Goal: Task Accomplishment & Management: Manage account settings

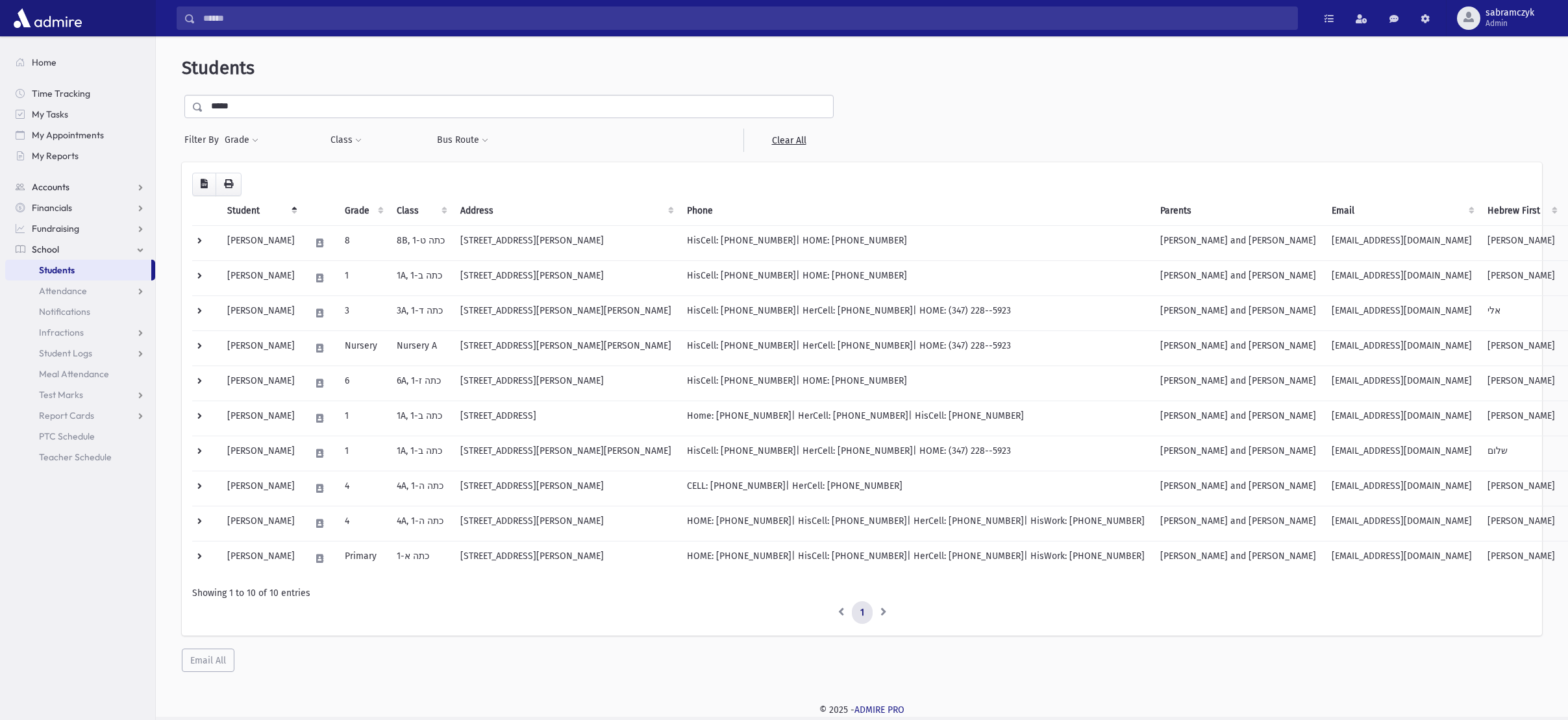
click at [71, 181] on link "Accounts" at bounding box center [80, 187] width 150 height 21
click at [65, 208] on span "Account List" at bounding box center [63, 207] width 50 height 11
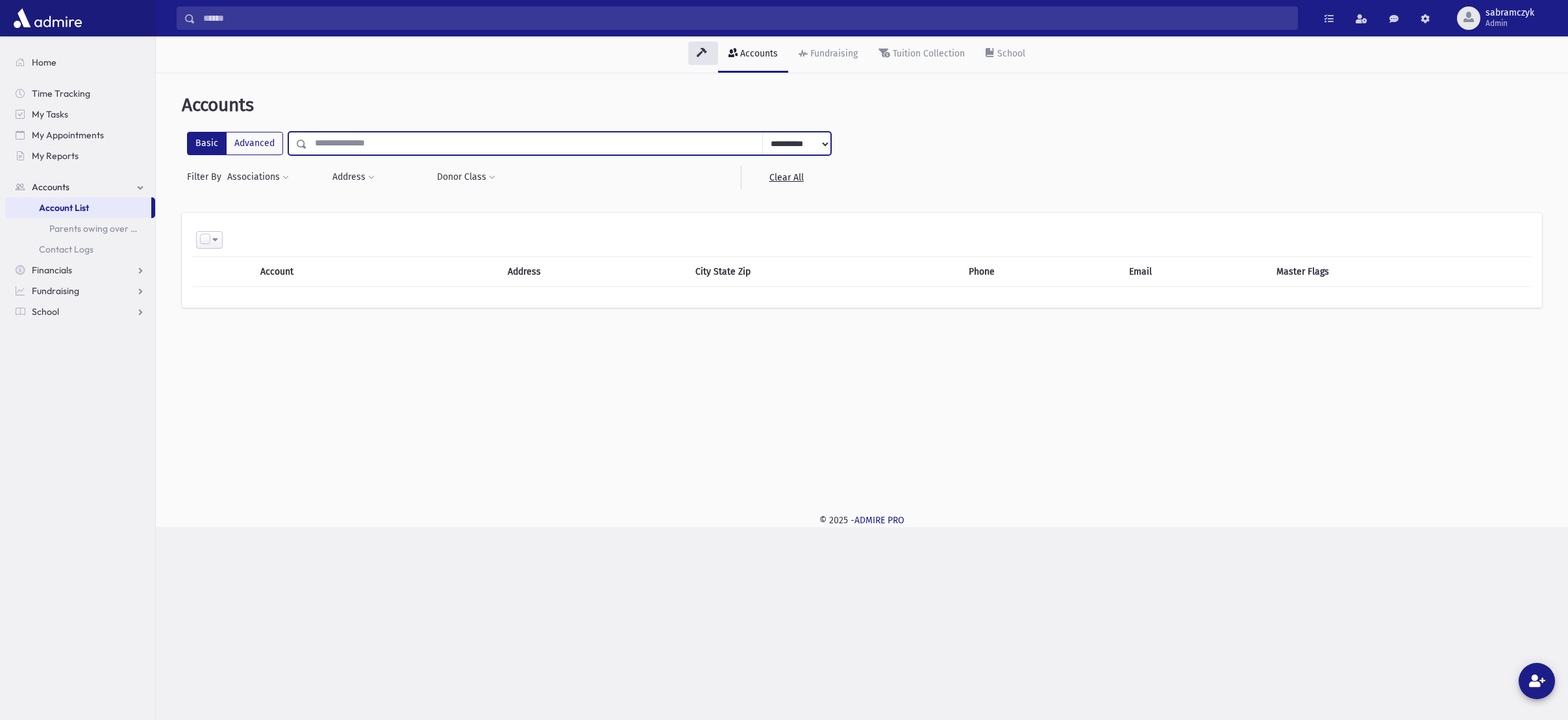
click at [373, 147] on input "text" at bounding box center [535, 144] width 456 height 24
type input "*********"
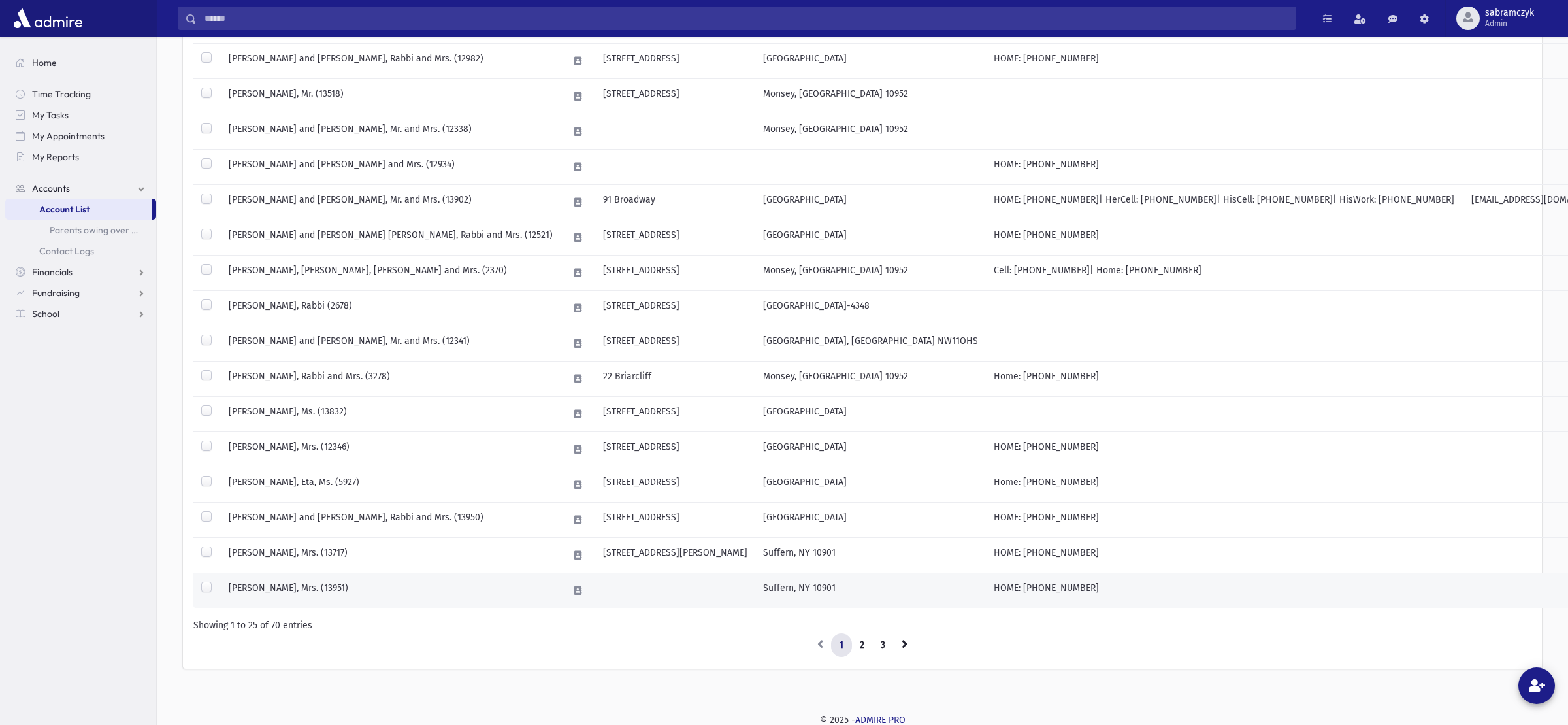
scroll to position [587, 0]
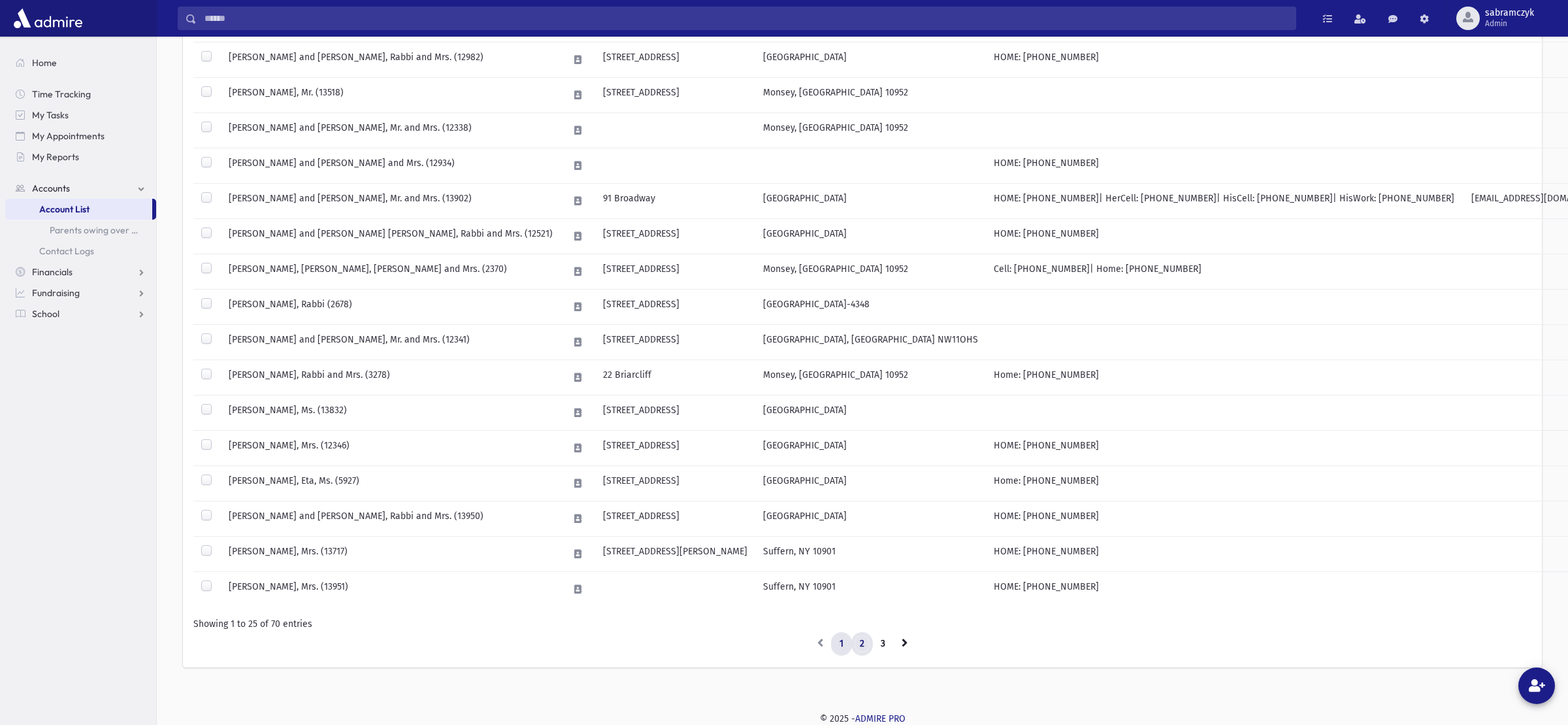
click at [857, 642] on link "2" at bounding box center [862, 643] width 21 height 24
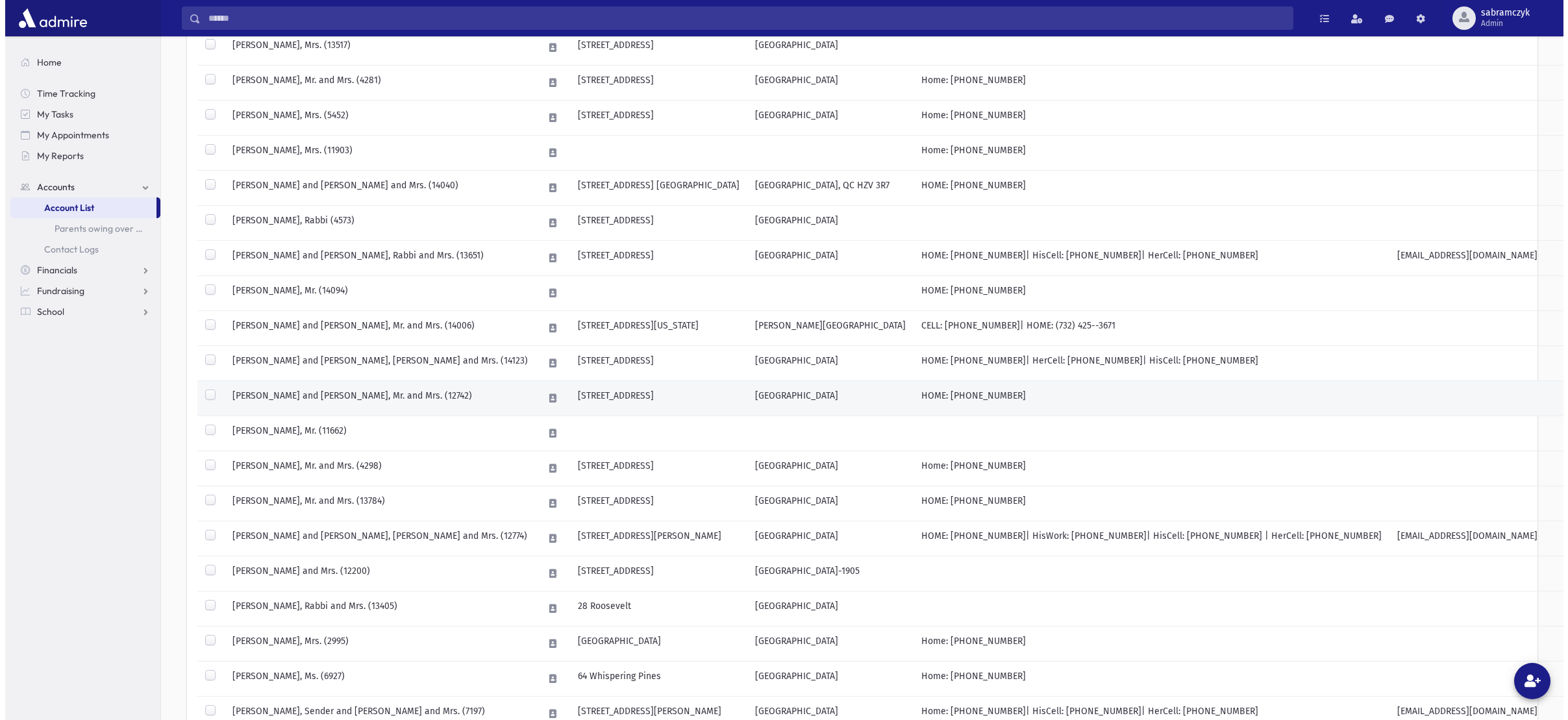
scroll to position [324, 0]
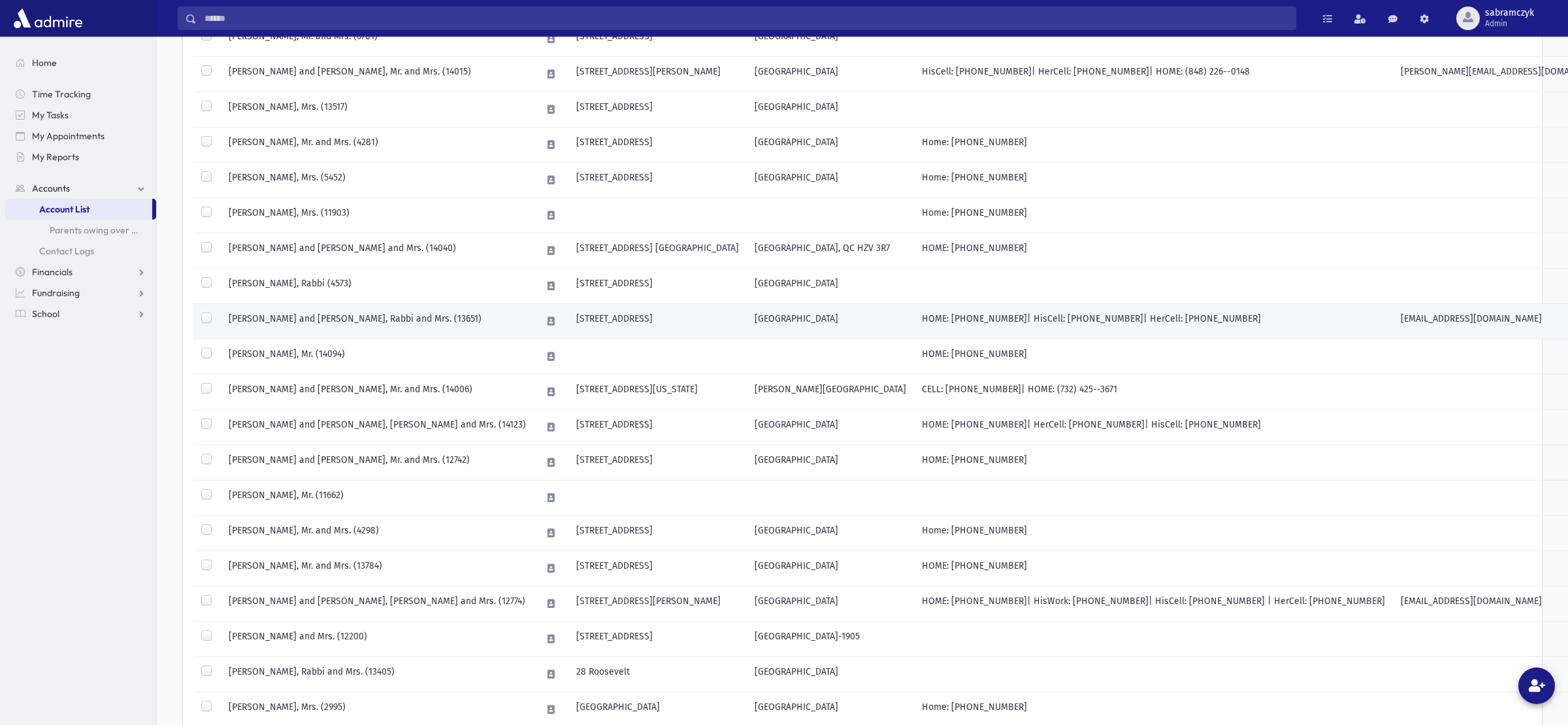
click at [345, 319] on td "ROSENBERG, Meir and Chanie, Rabbi and Mrs. (13651)" at bounding box center [377, 322] width 313 height 35
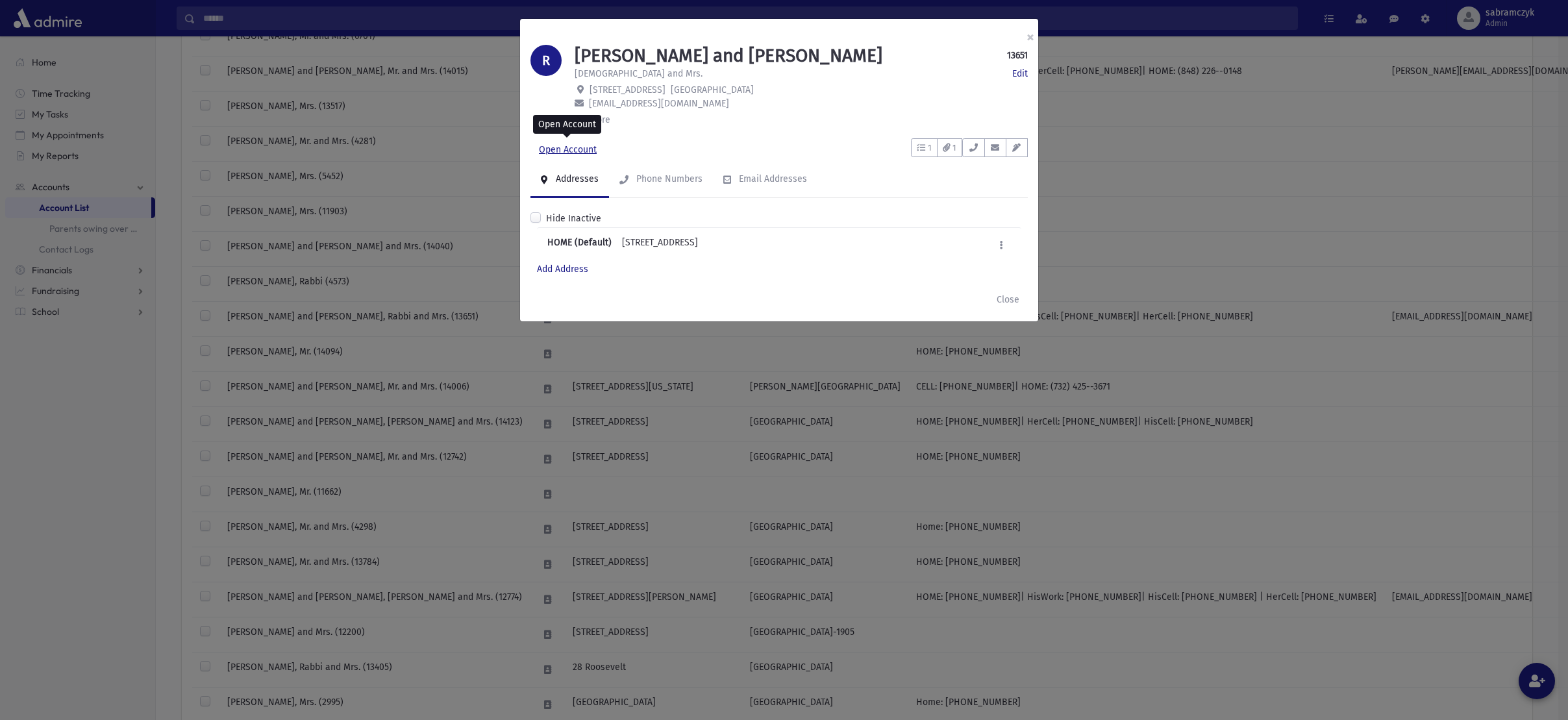
click at [576, 144] on link "Open Account" at bounding box center [568, 150] width 75 height 24
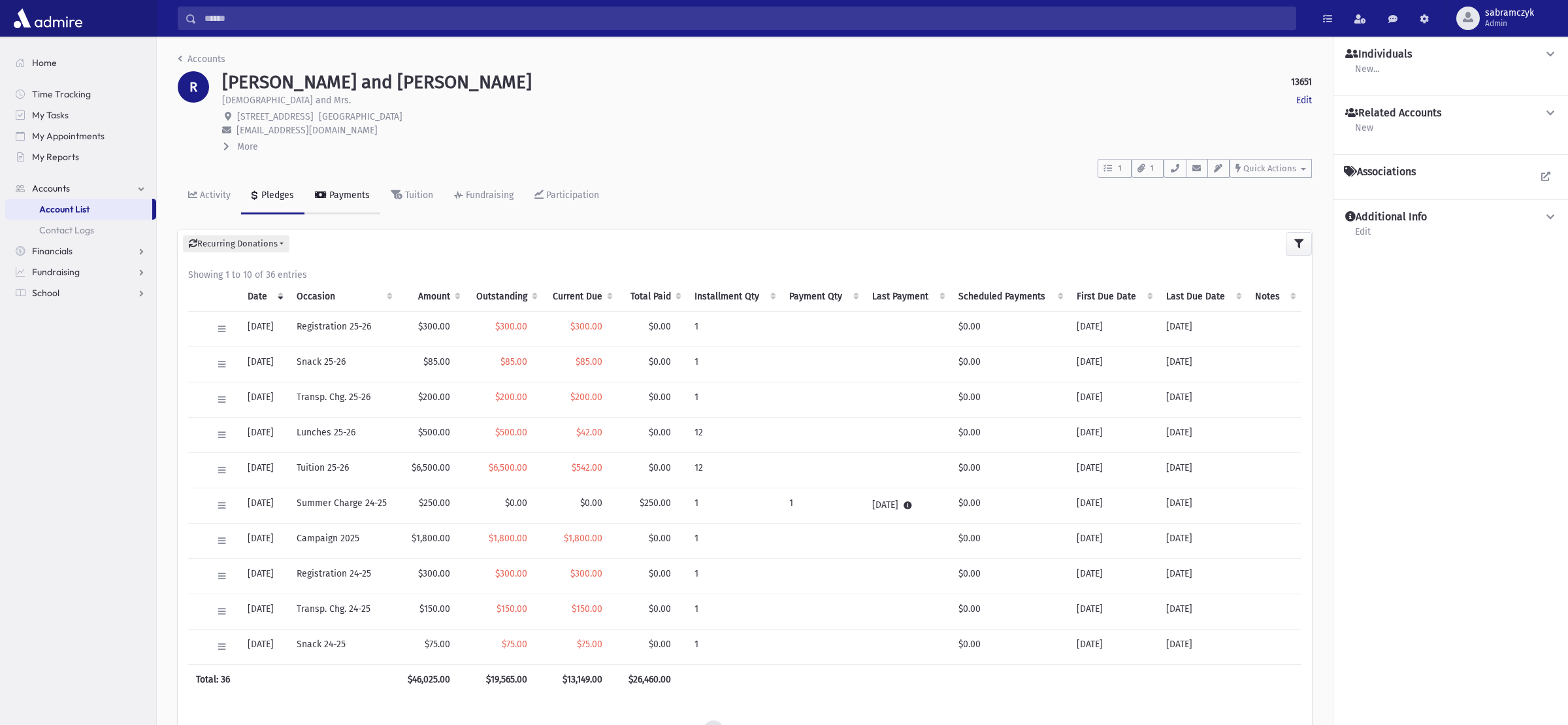
click at [353, 198] on div "Payments" at bounding box center [348, 195] width 43 height 12
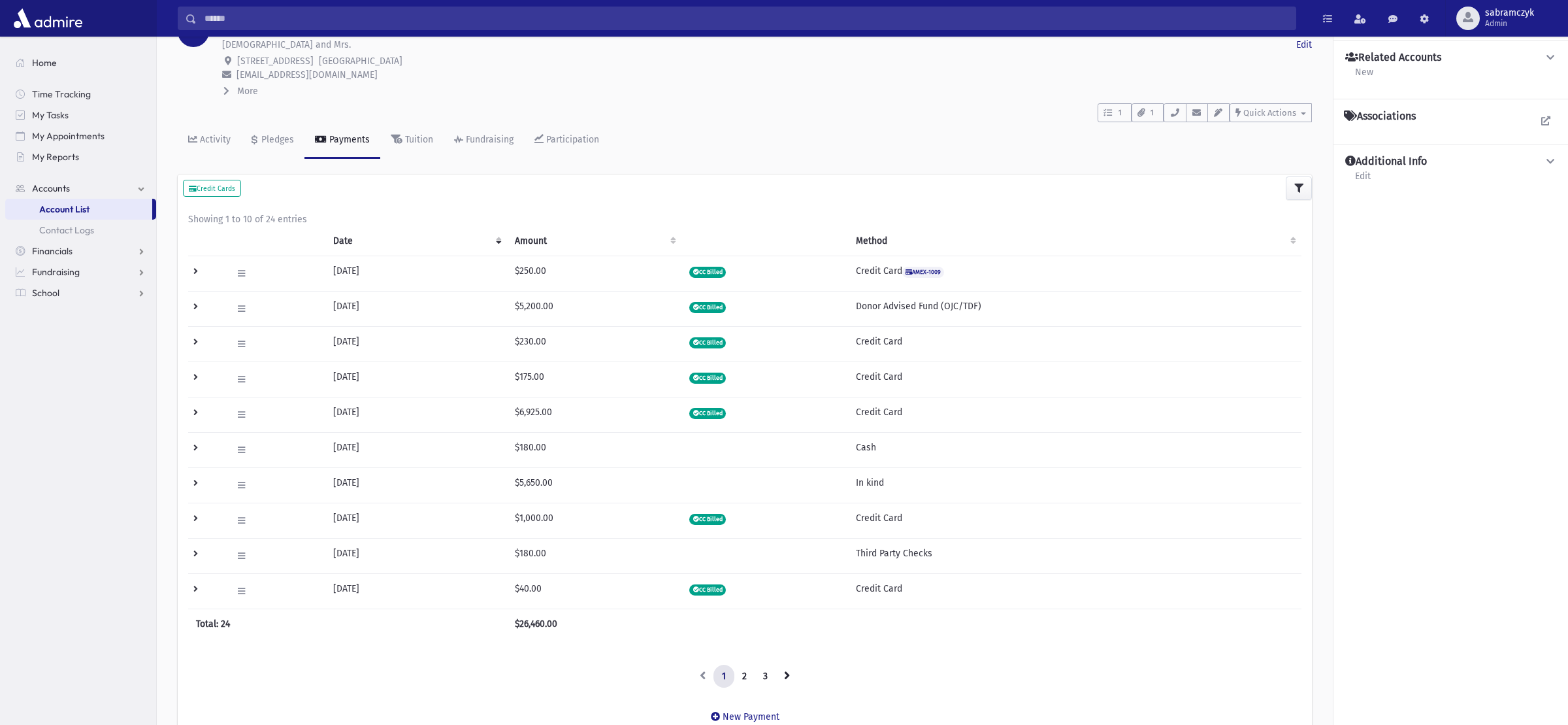
scroll to position [123, 0]
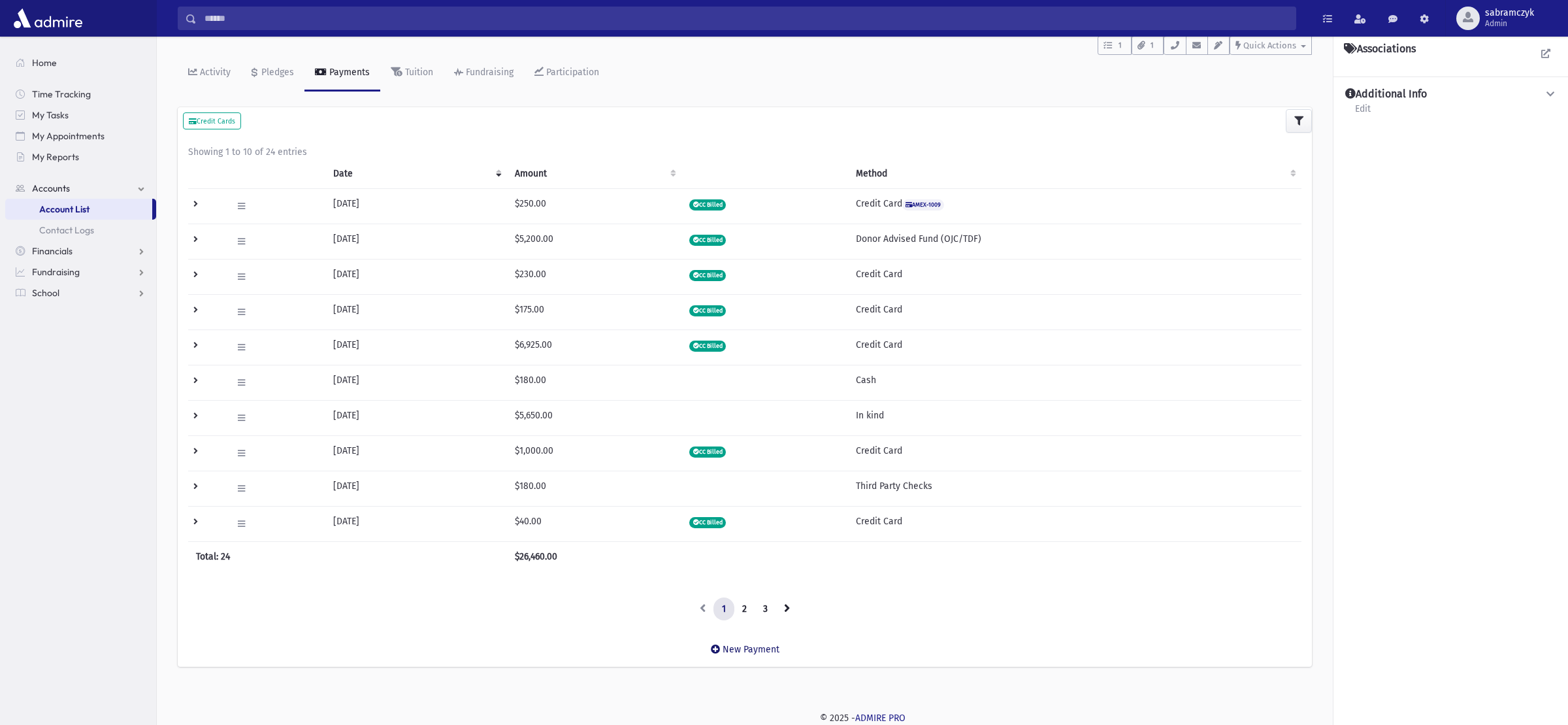
click at [734, 642] on link "New Payment" at bounding box center [745, 650] width 90 height 32
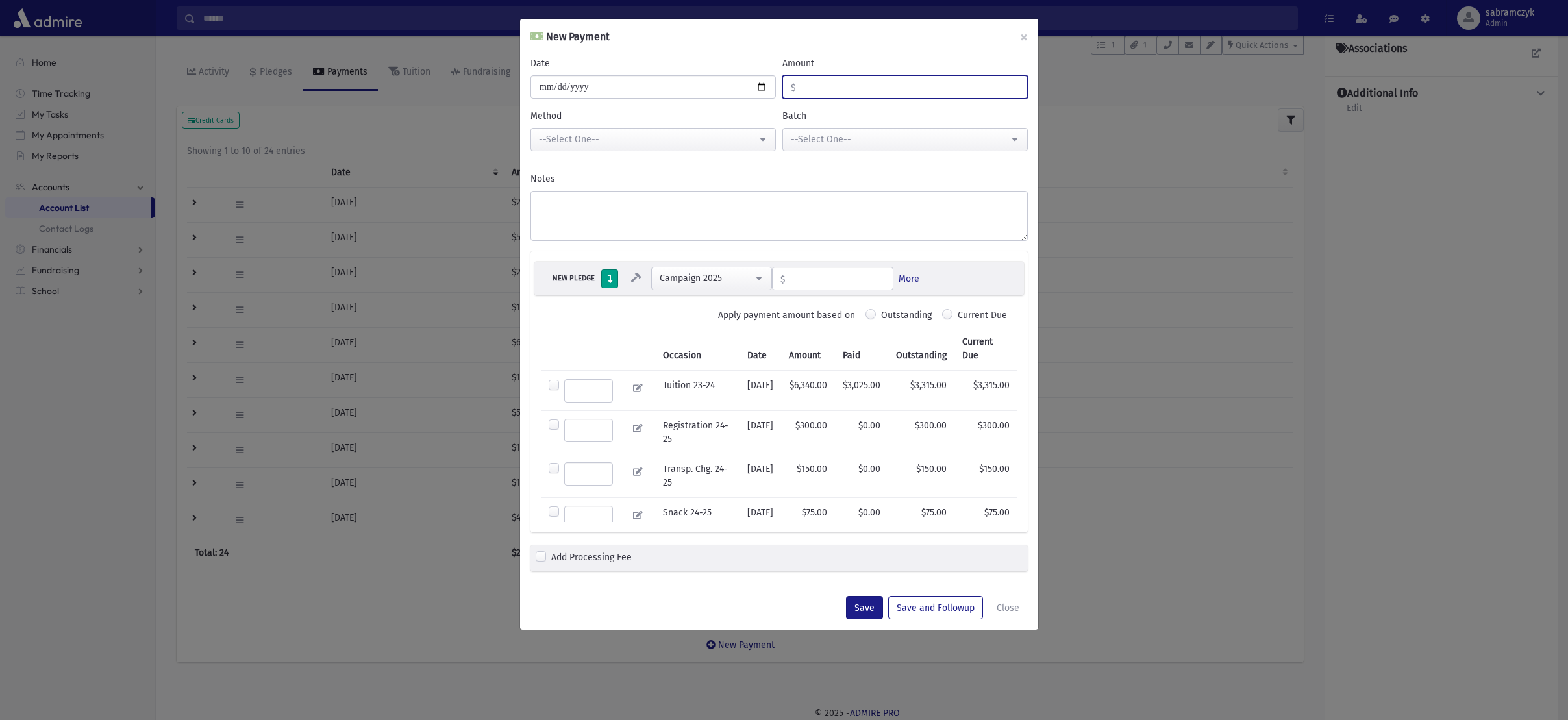
click at [833, 80] on input "Amount" at bounding box center [911, 86] width 232 height 24
type input "****"
click at [601, 139] on div "--Select One--" at bounding box center [649, 138] width 219 height 13
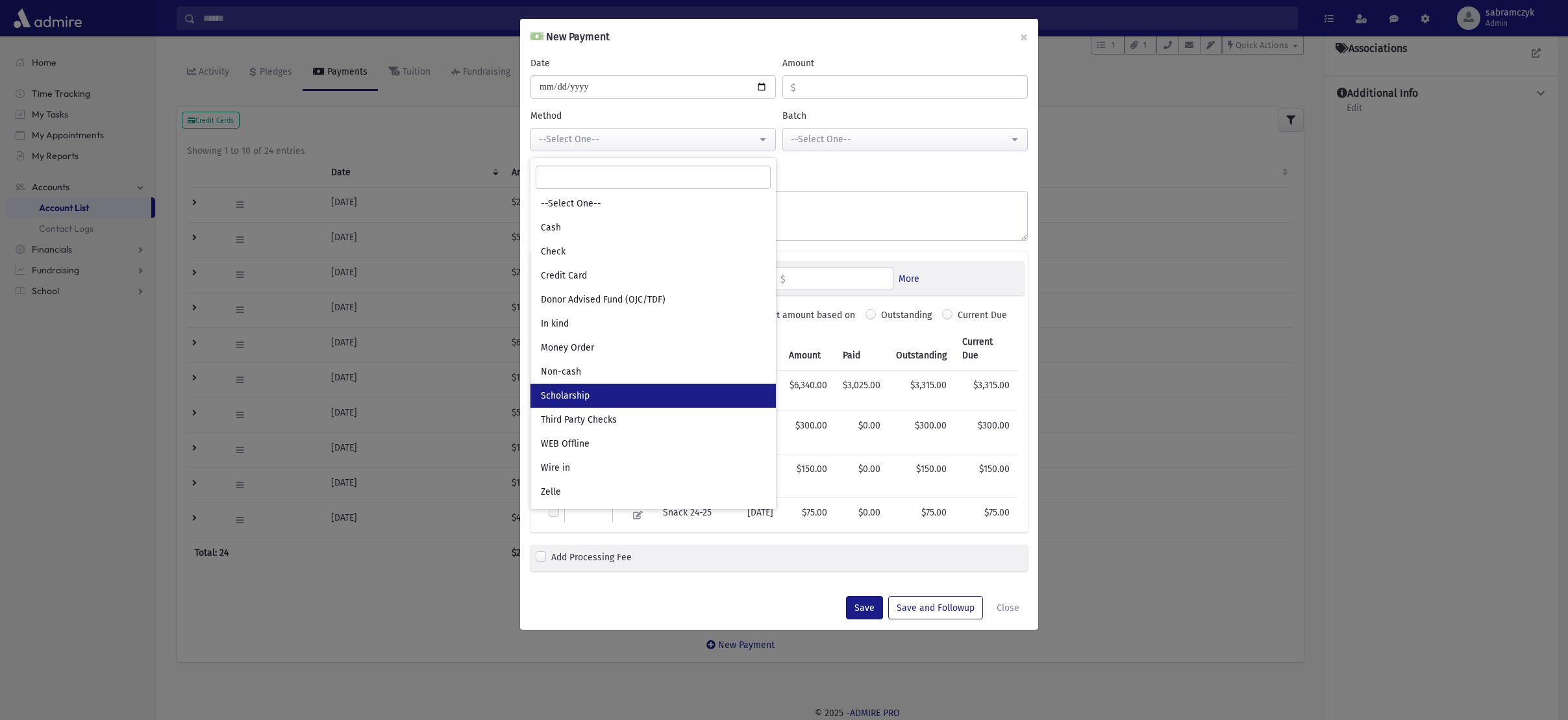
click at [572, 390] on span "Scholarship" at bounding box center [565, 396] width 48 height 13
select select "*"
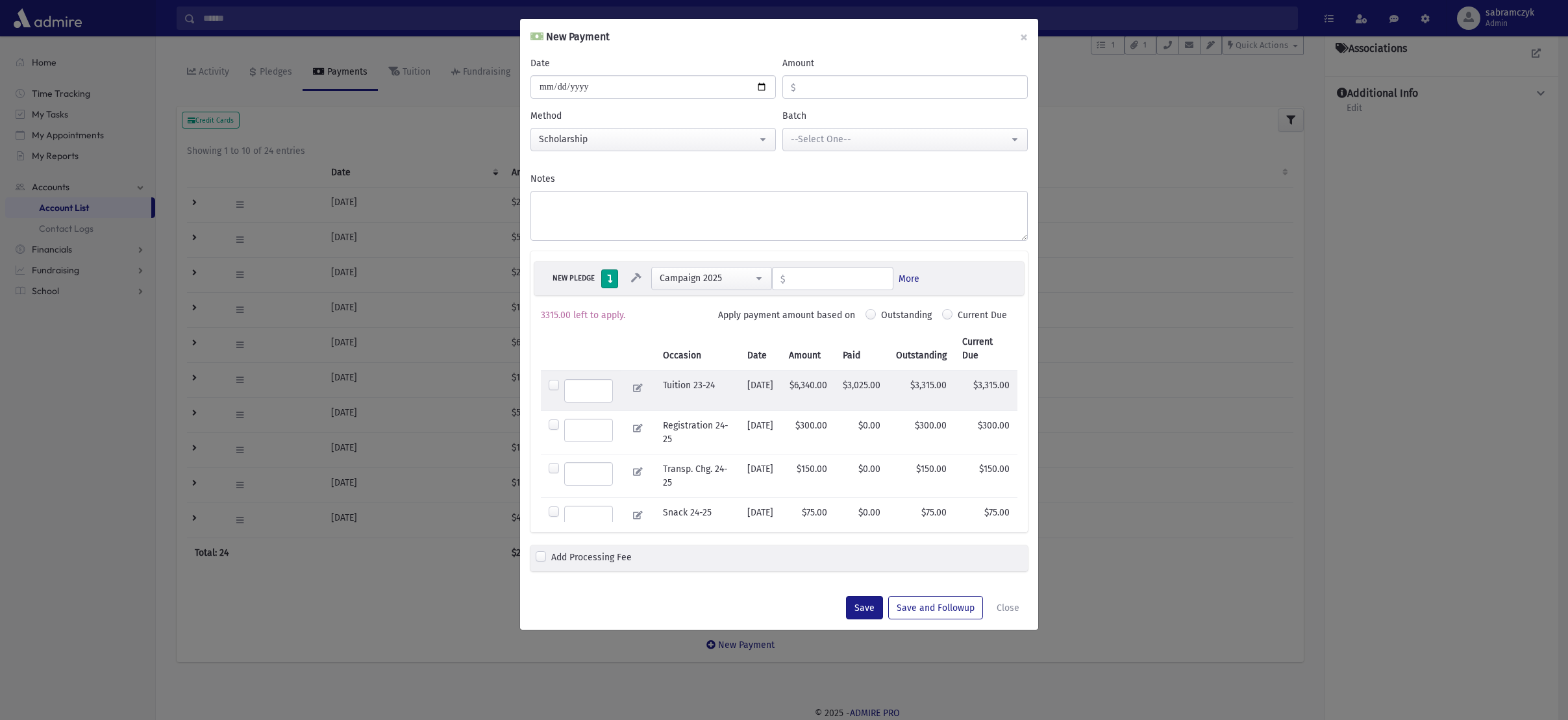
click at [564, 383] on label at bounding box center [588, 390] width 48 height 24
type input "****"
click at [870, 609] on button "Save" at bounding box center [865, 607] width 37 height 24
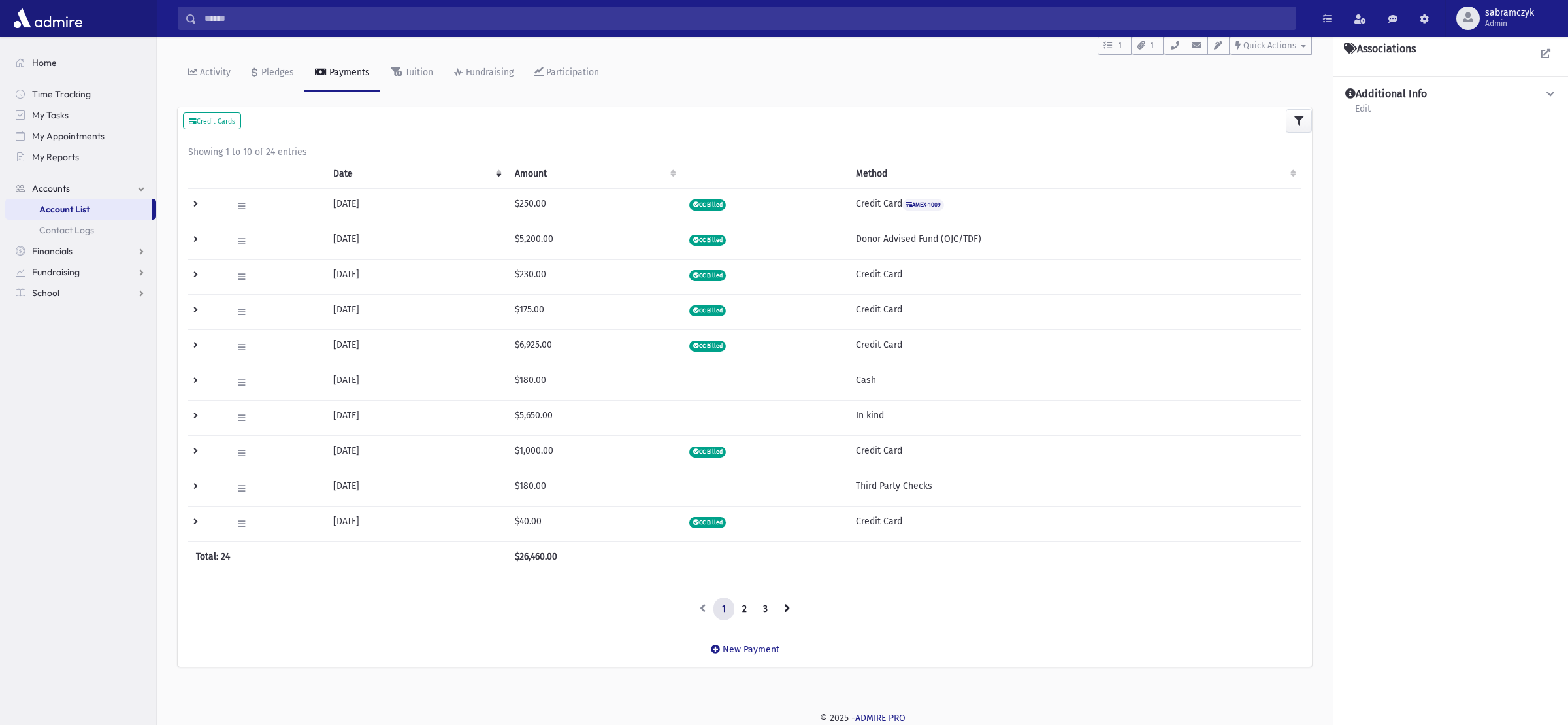
scroll to position [0, 0]
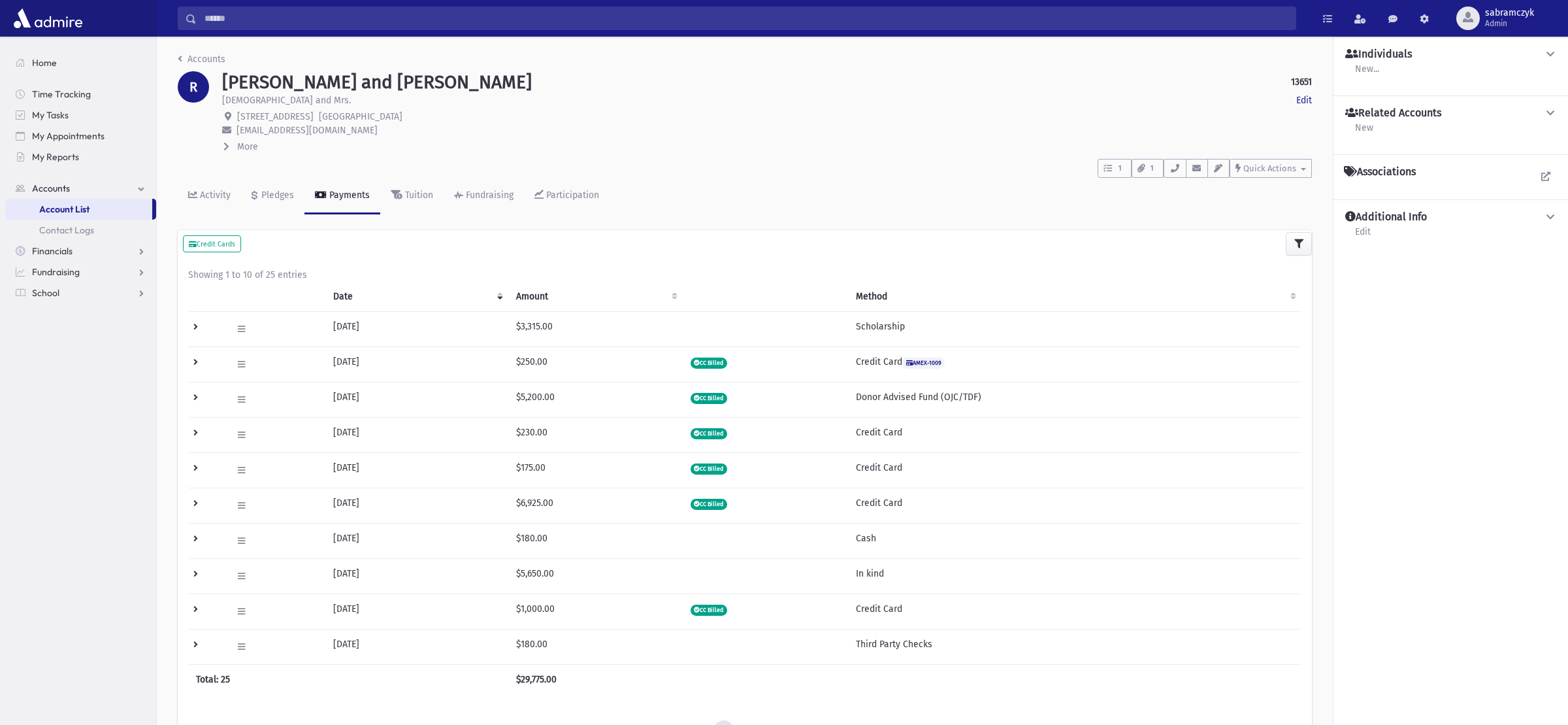
click at [71, 208] on span "Account List" at bounding box center [64, 209] width 51 height 12
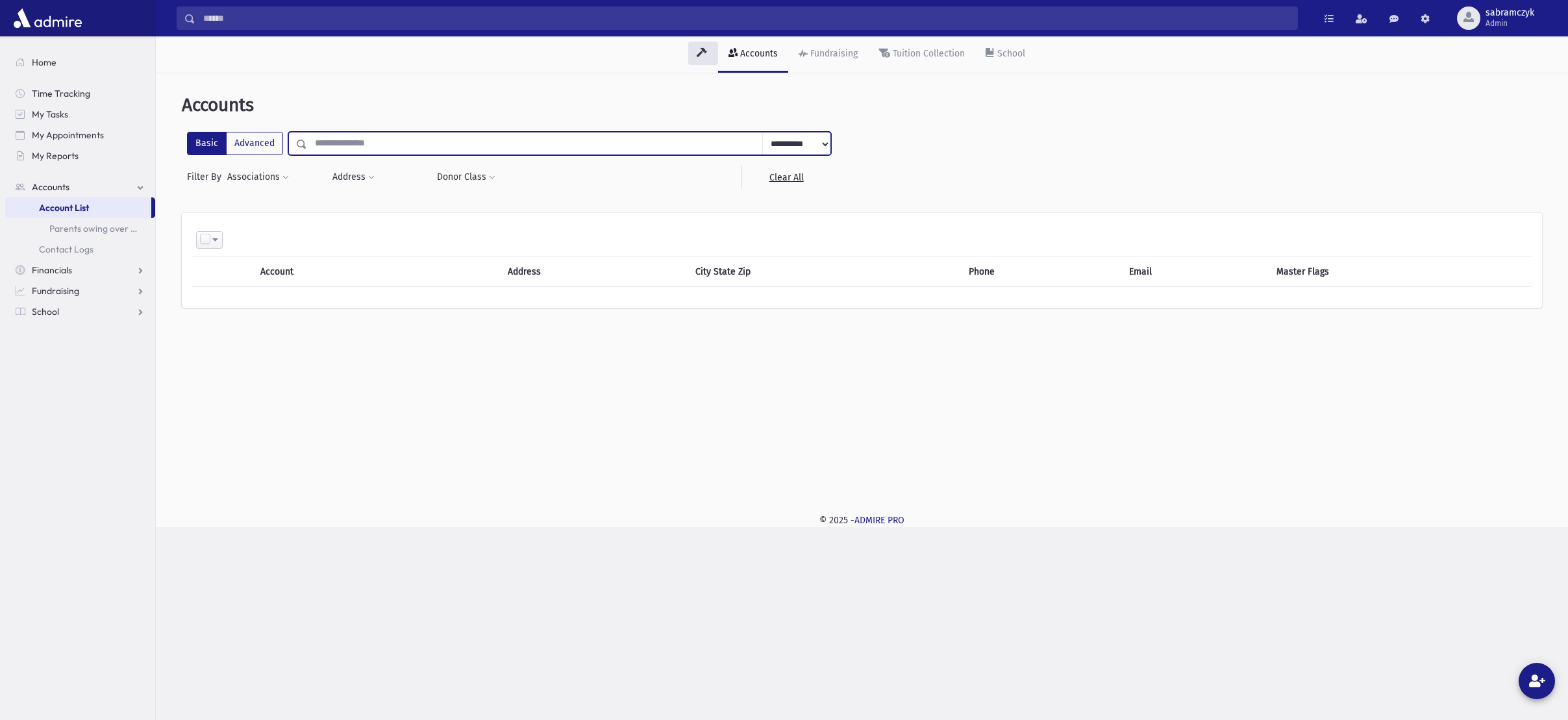
click at [327, 137] on input "text" at bounding box center [535, 144] width 456 height 24
type input "******"
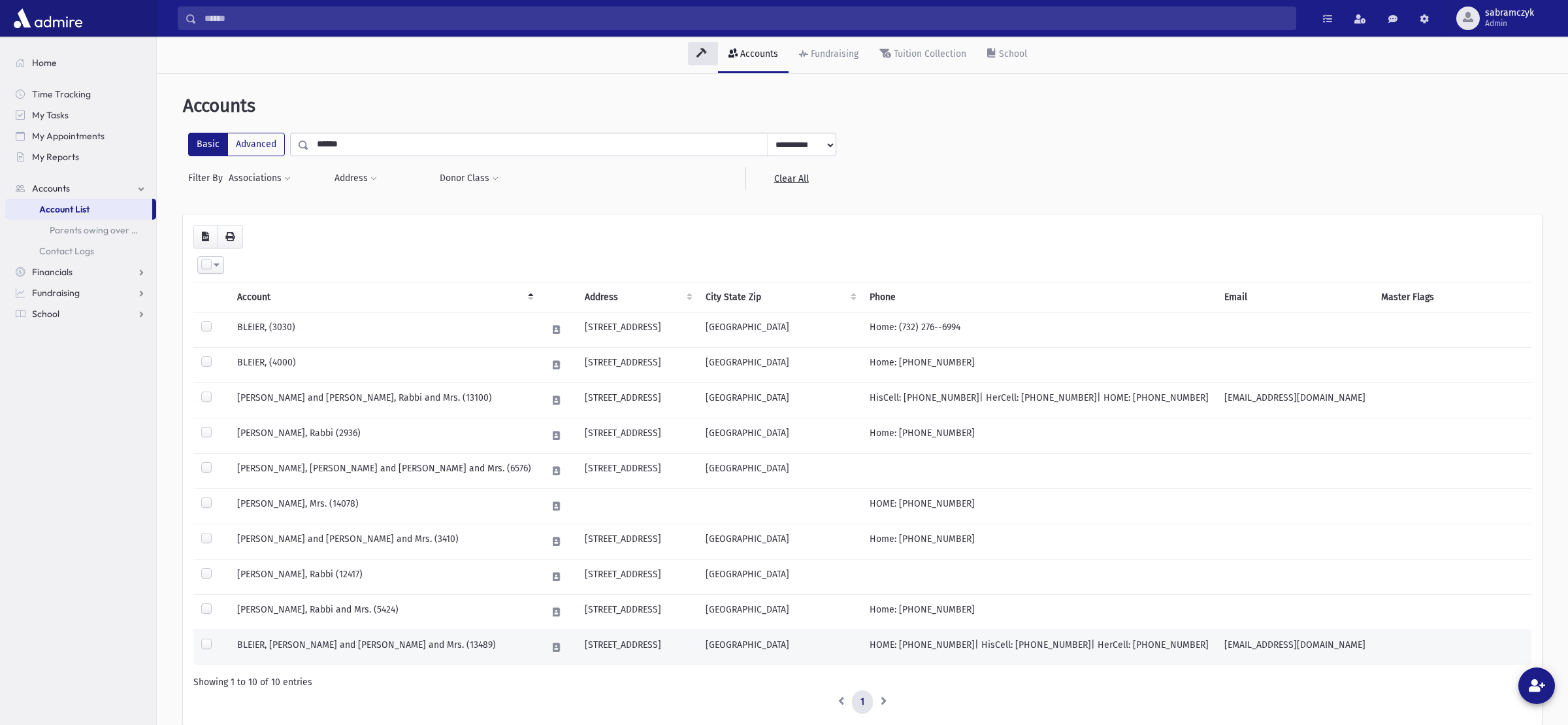
click at [376, 644] on td "BLEIER, [PERSON_NAME] and [PERSON_NAME] and Mrs. (13489)" at bounding box center [384, 648] width 310 height 35
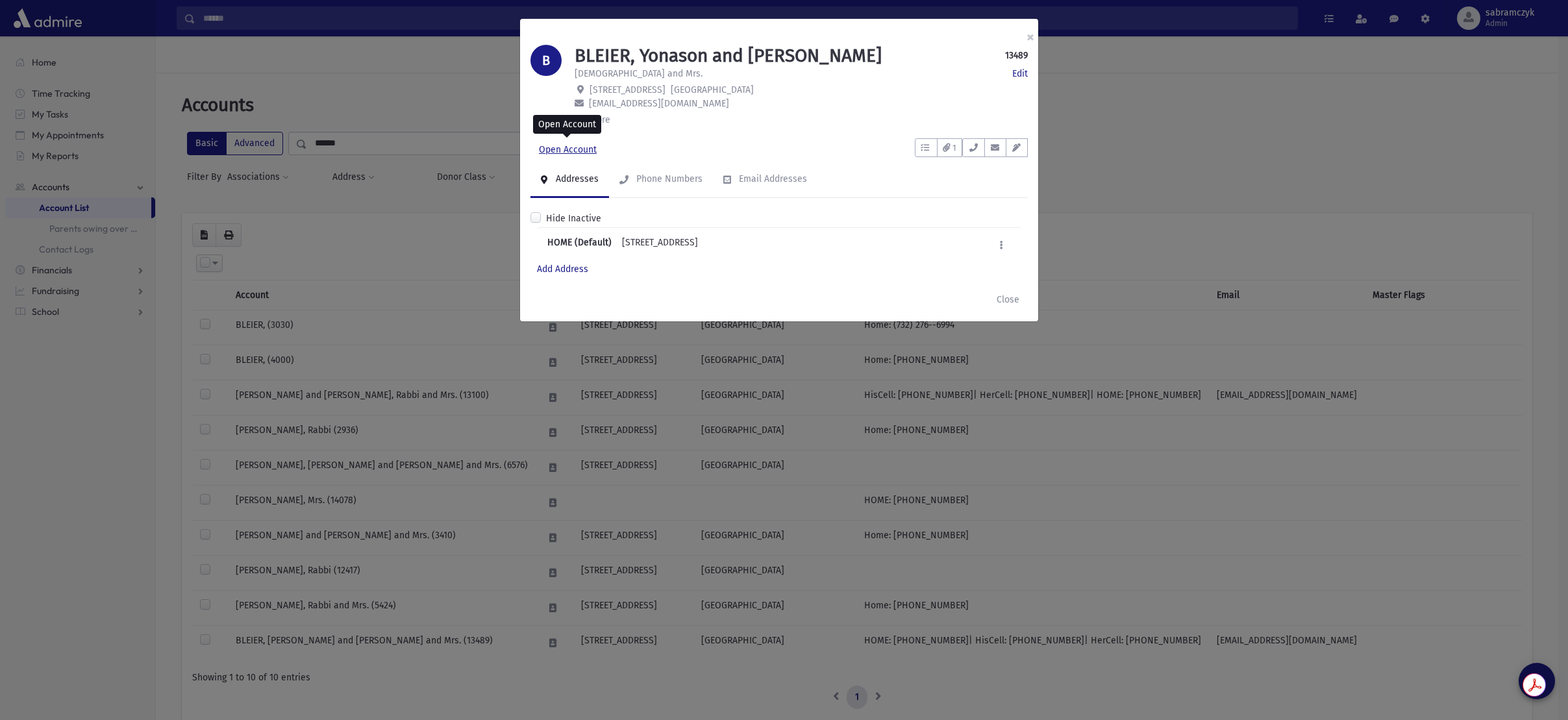
click at [568, 153] on link "Open Account" at bounding box center [568, 150] width 75 height 24
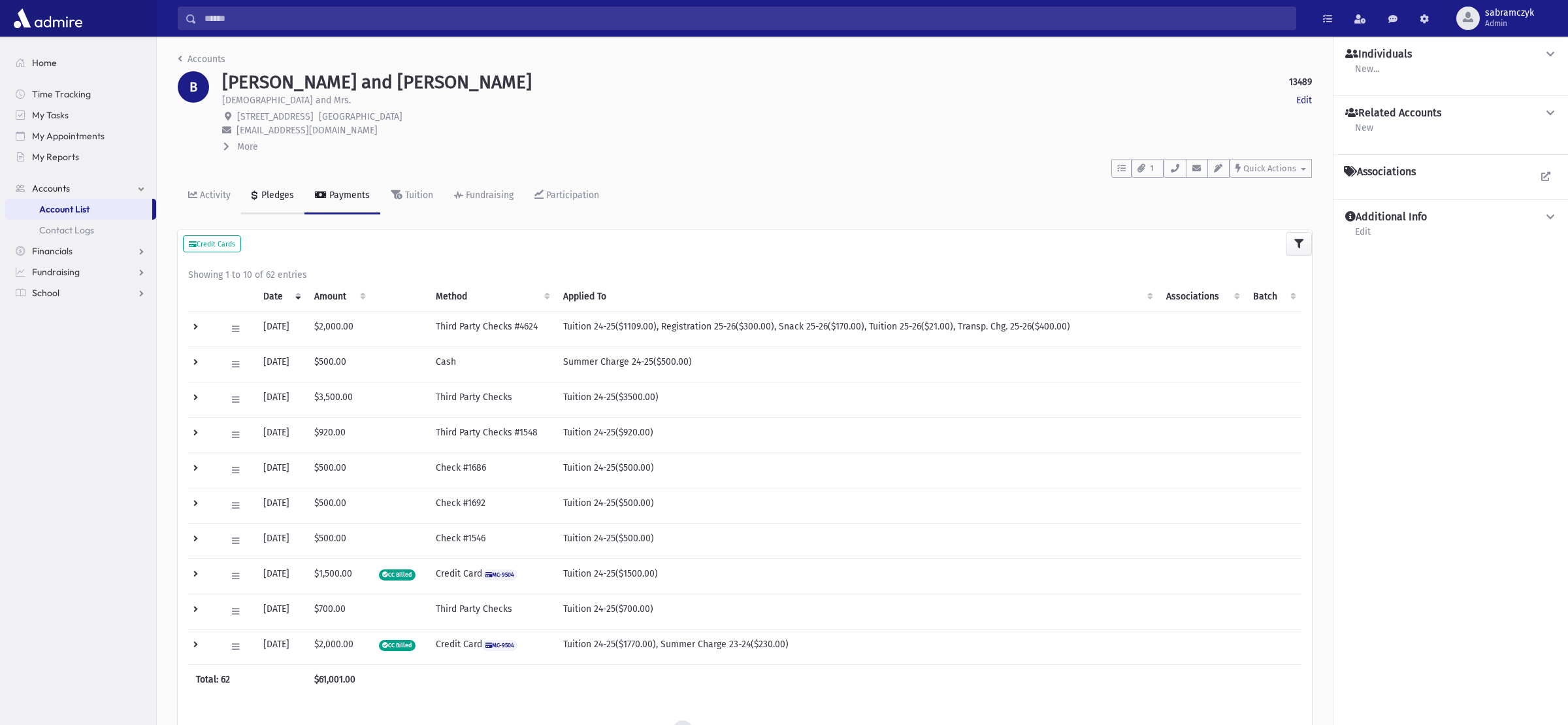
click at [273, 199] on div "Pledges" at bounding box center [277, 195] width 35 height 12
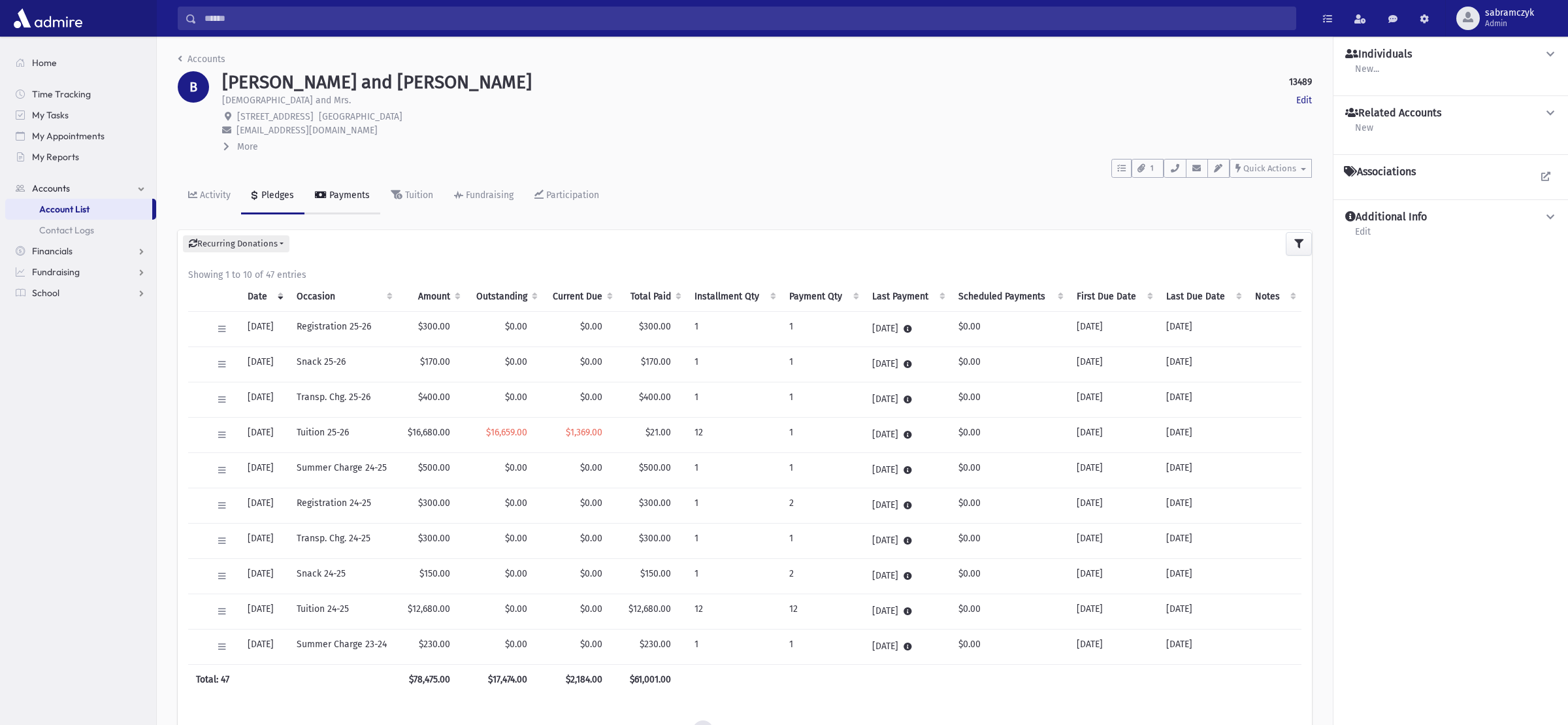
click at [351, 189] on link "Payments" at bounding box center [341, 195] width 75 height 36
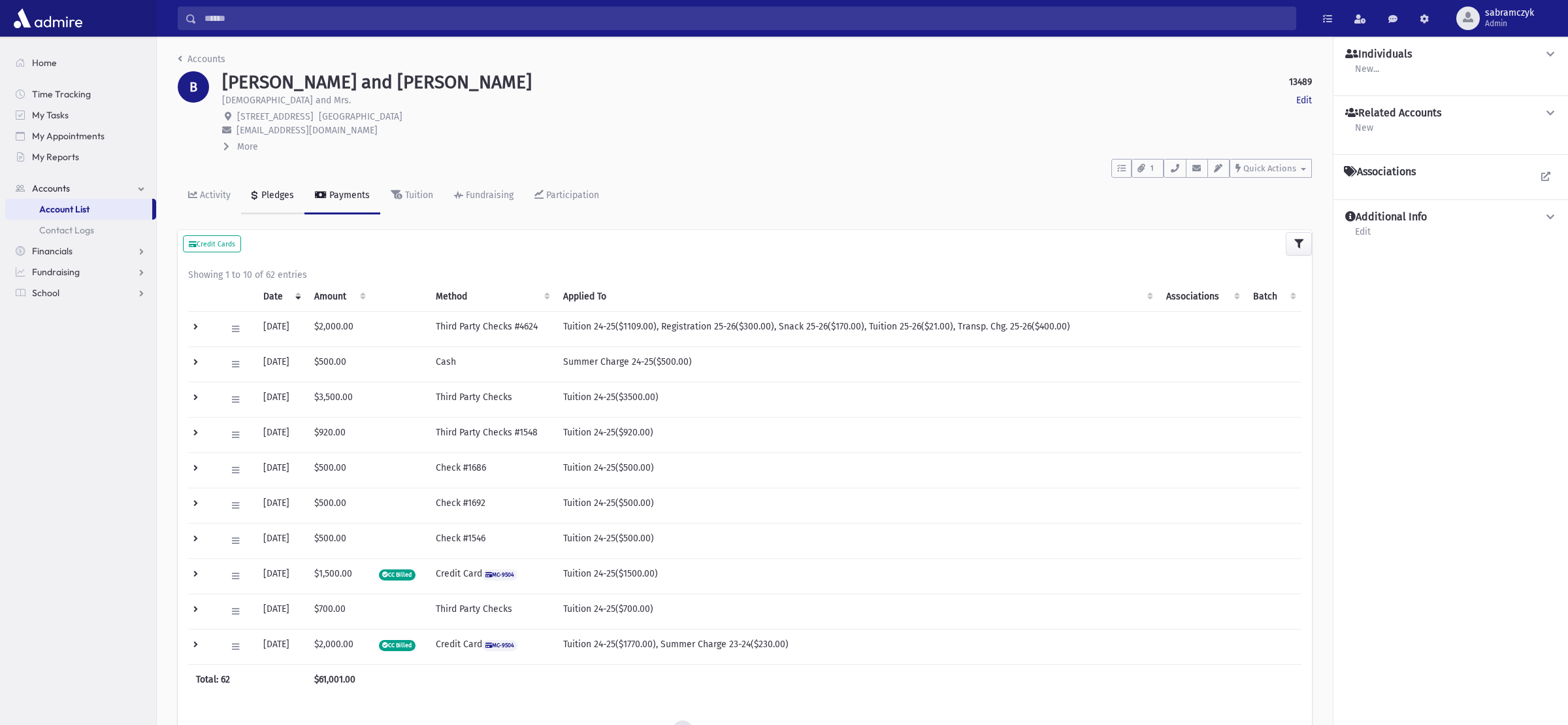
click at [285, 193] on div "Pledges" at bounding box center [277, 195] width 35 height 12
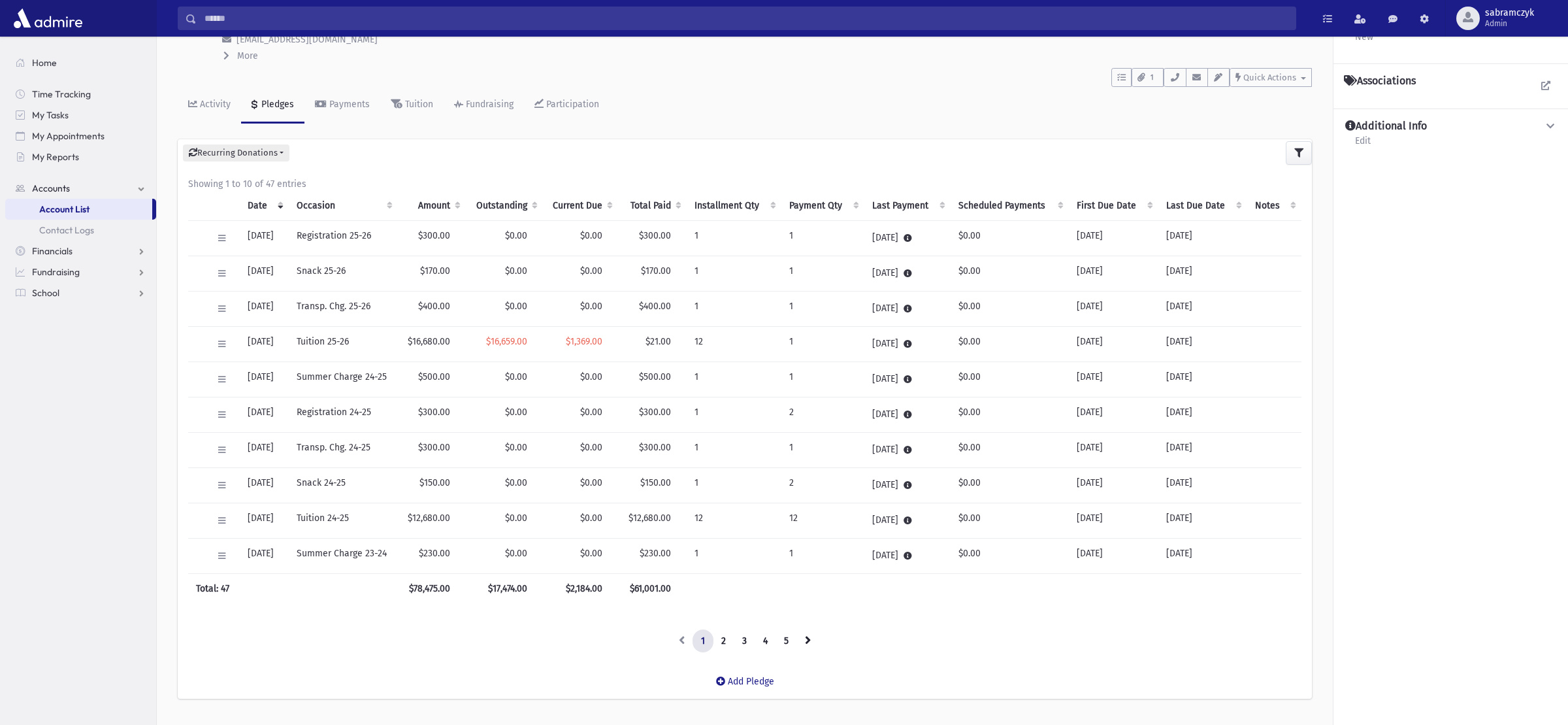
scroll to position [123, 0]
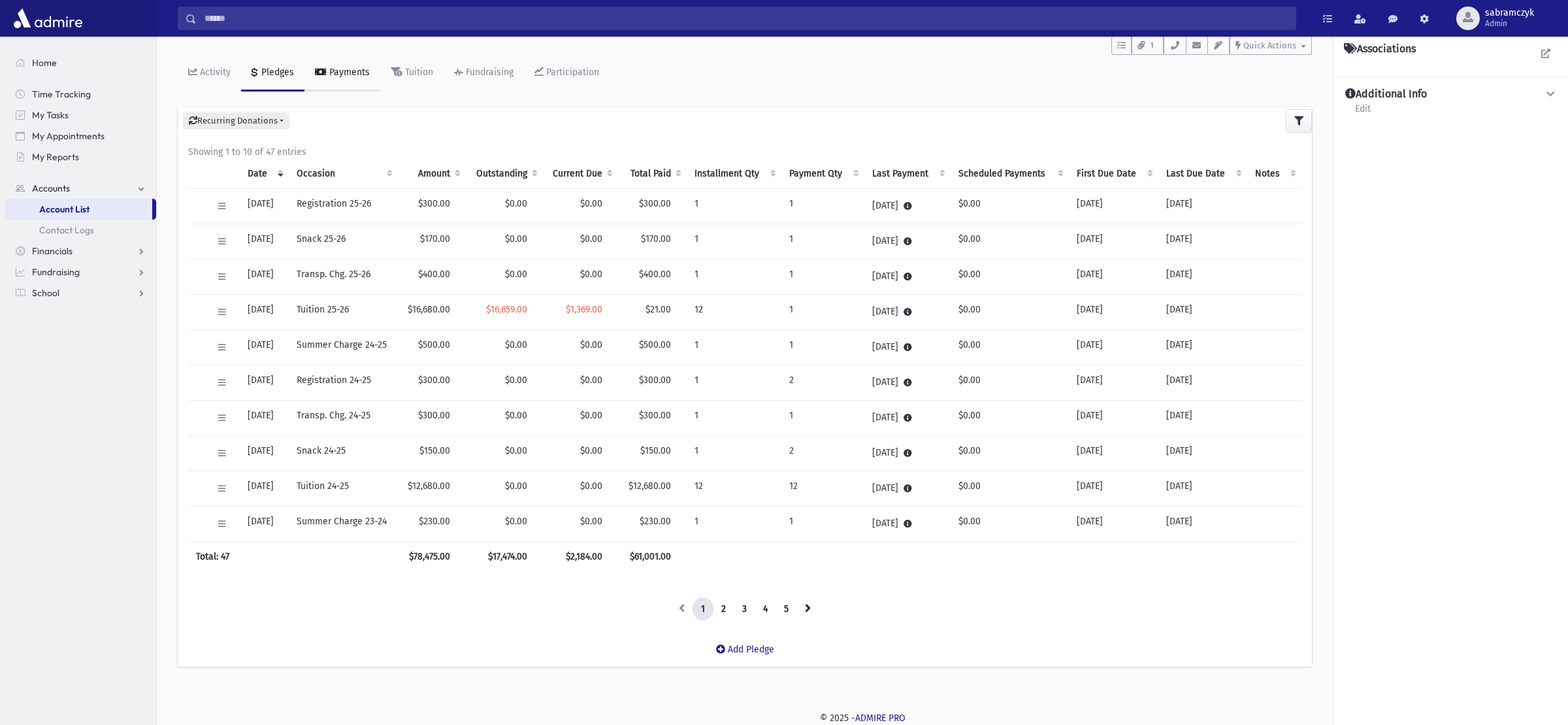
click at [326, 69] on div "Payments" at bounding box center [348, 72] width 43 height 12
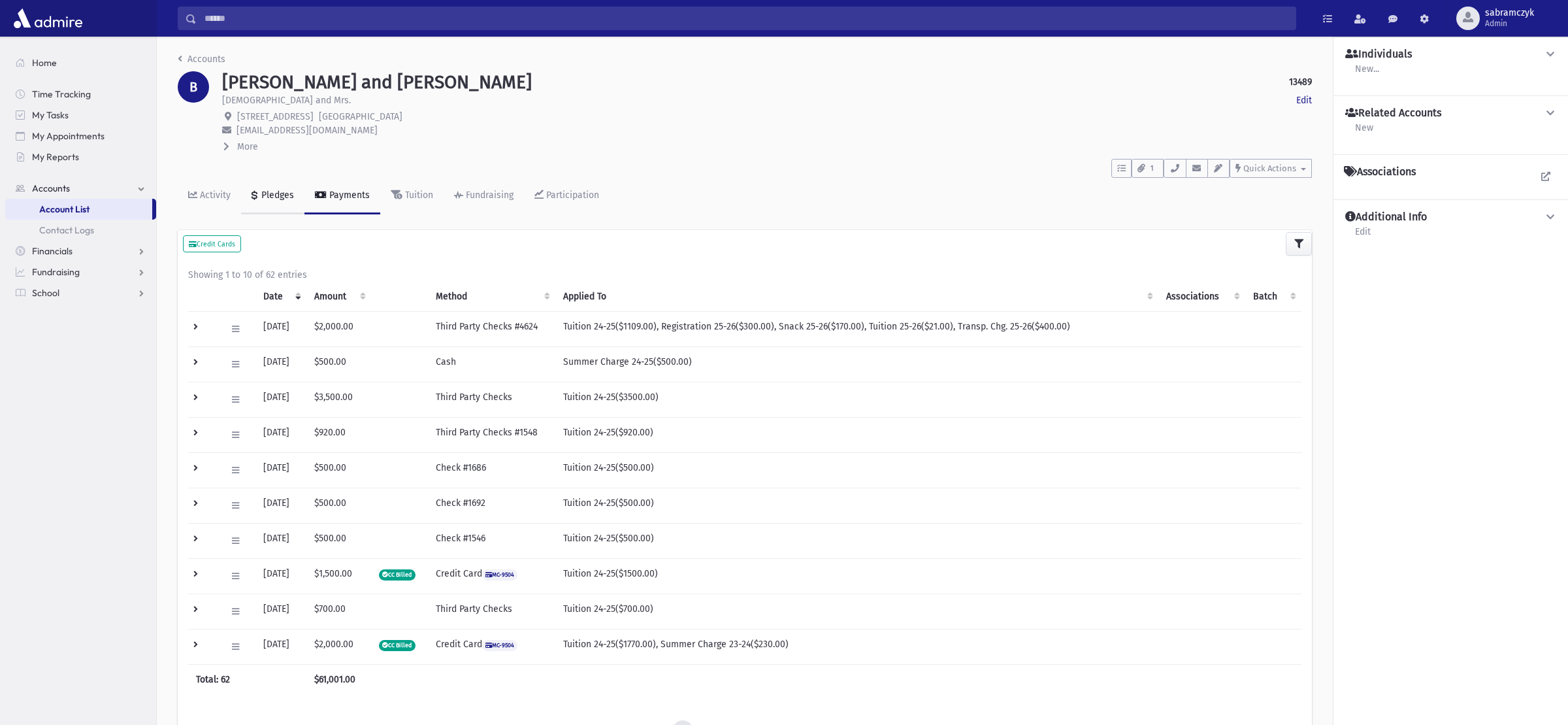
click at [279, 198] on div "Pledges" at bounding box center [277, 195] width 35 height 12
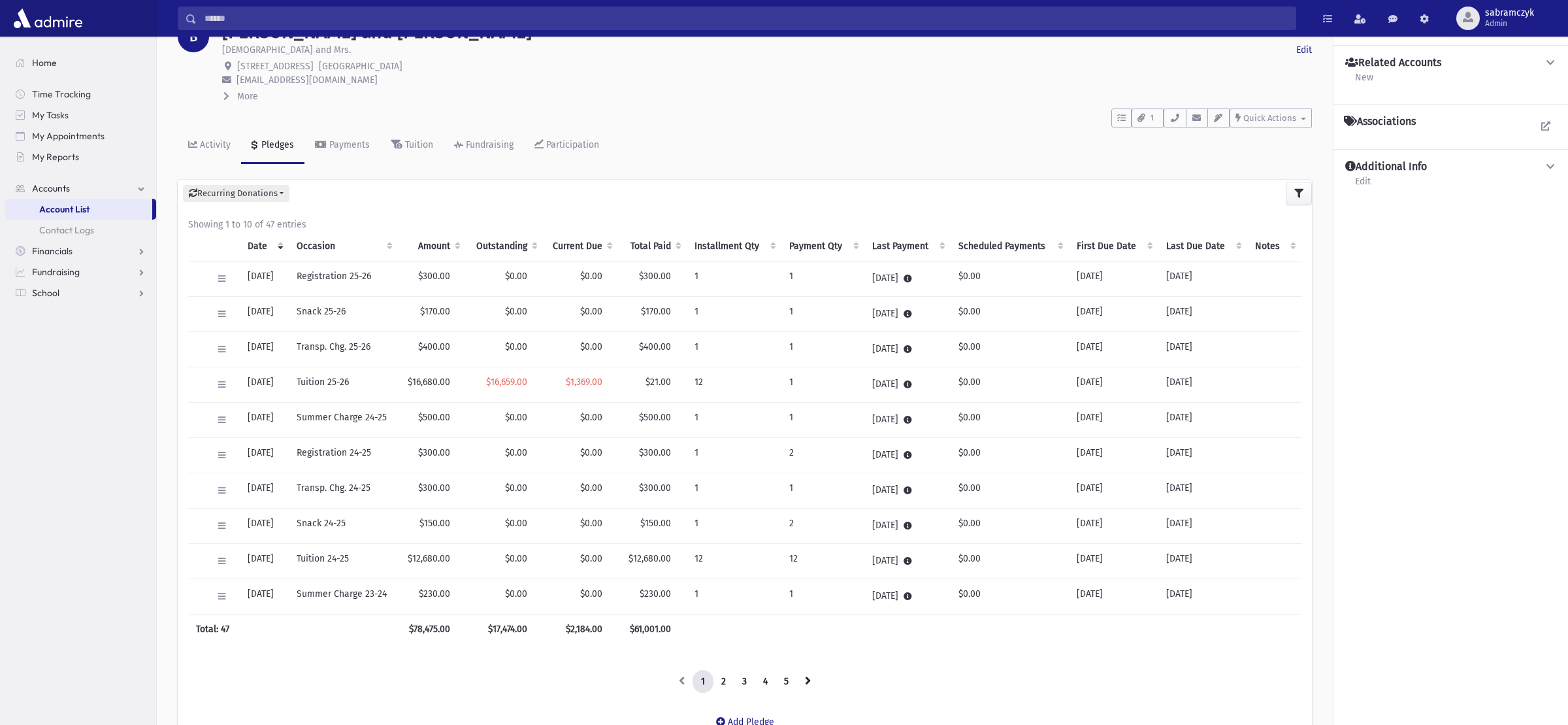
scroll to position [123, 0]
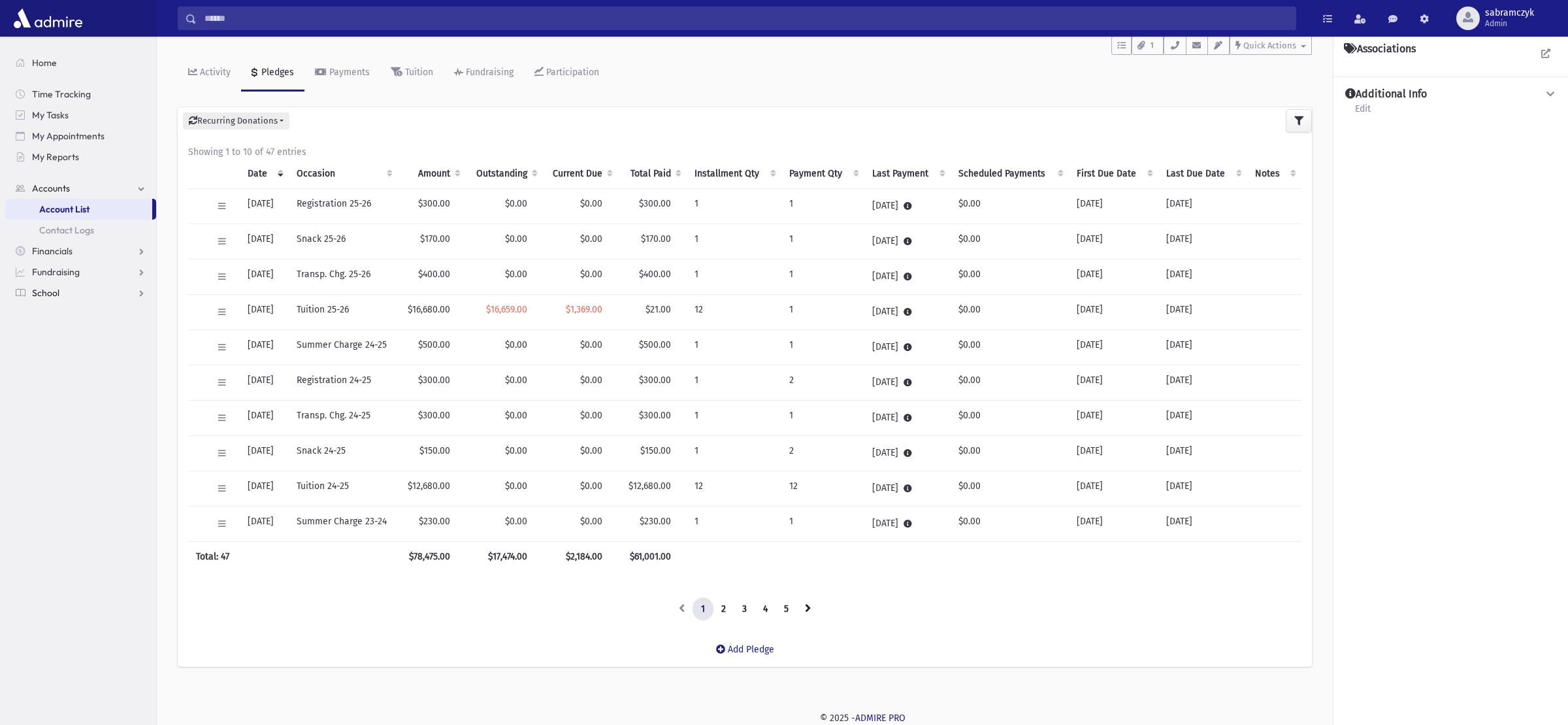
click at [34, 294] on span "School" at bounding box center [45, 292] width 27 height 12
click at [66, 414] on span "Report Cards" at bounding box center [67, 418] width 56 height 12
click at [59, 227] on span "Fundraising" at bounding box center [56, 230] width 48 height 12
click at [53, 205] on span "Financials" at bounding box center [52, 209] width 41 height 12
click at [61, 187] on span "Accounts" at bounding box center [51, 188] width 38 height 12
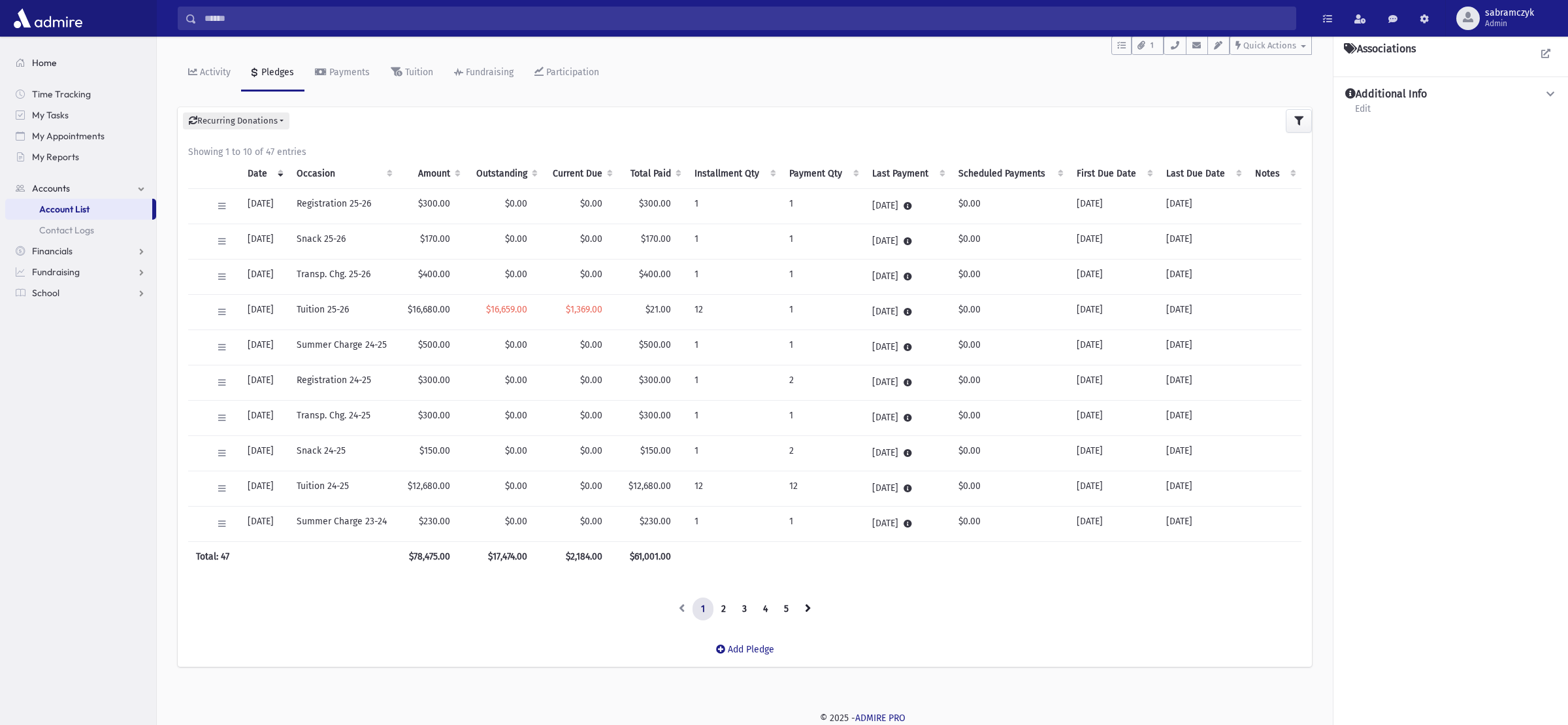
click at [41, 63] on span "Home" at bounding box center [44, 62] width 25 height 12
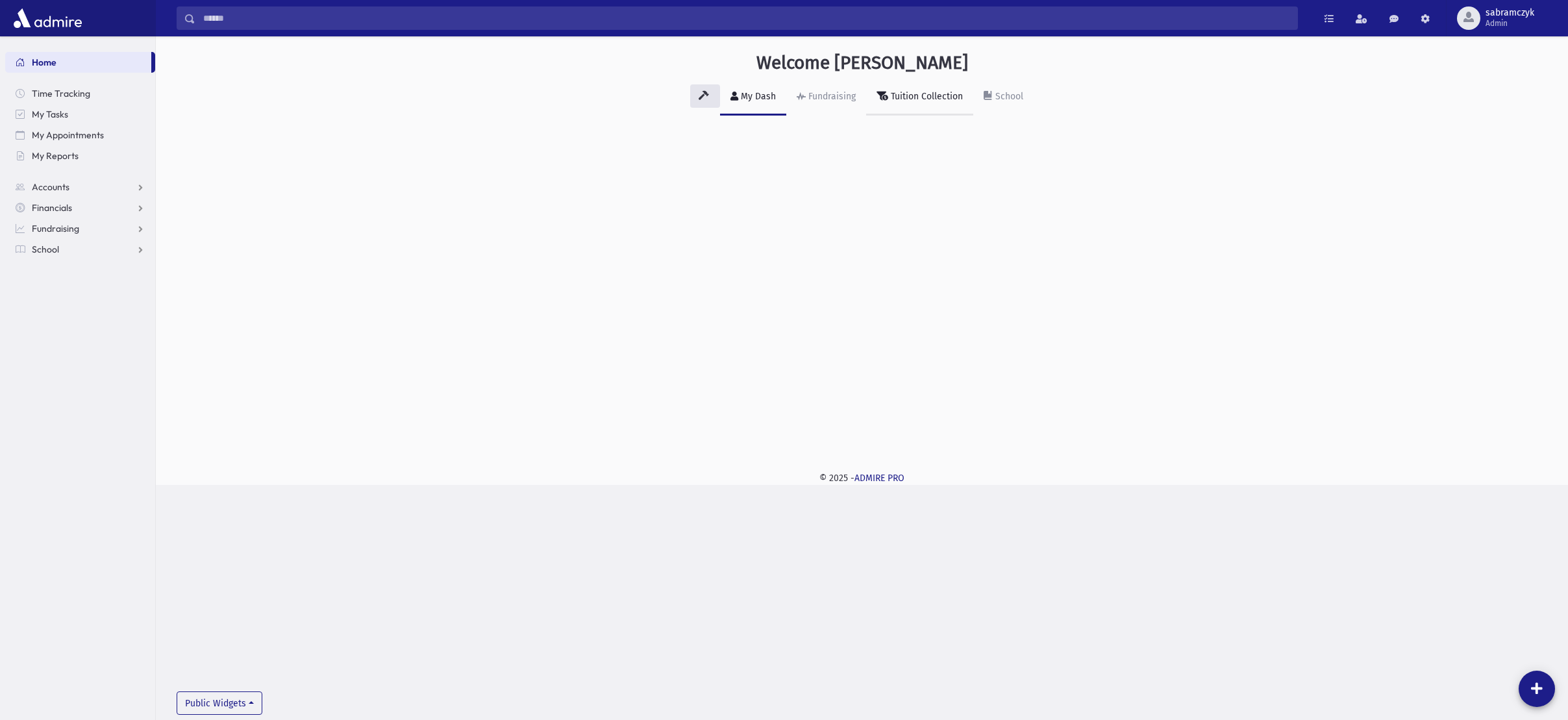
click at [919, 93] on div "Tuition Collection" at bounding box center [925, 96] width 75 height 11
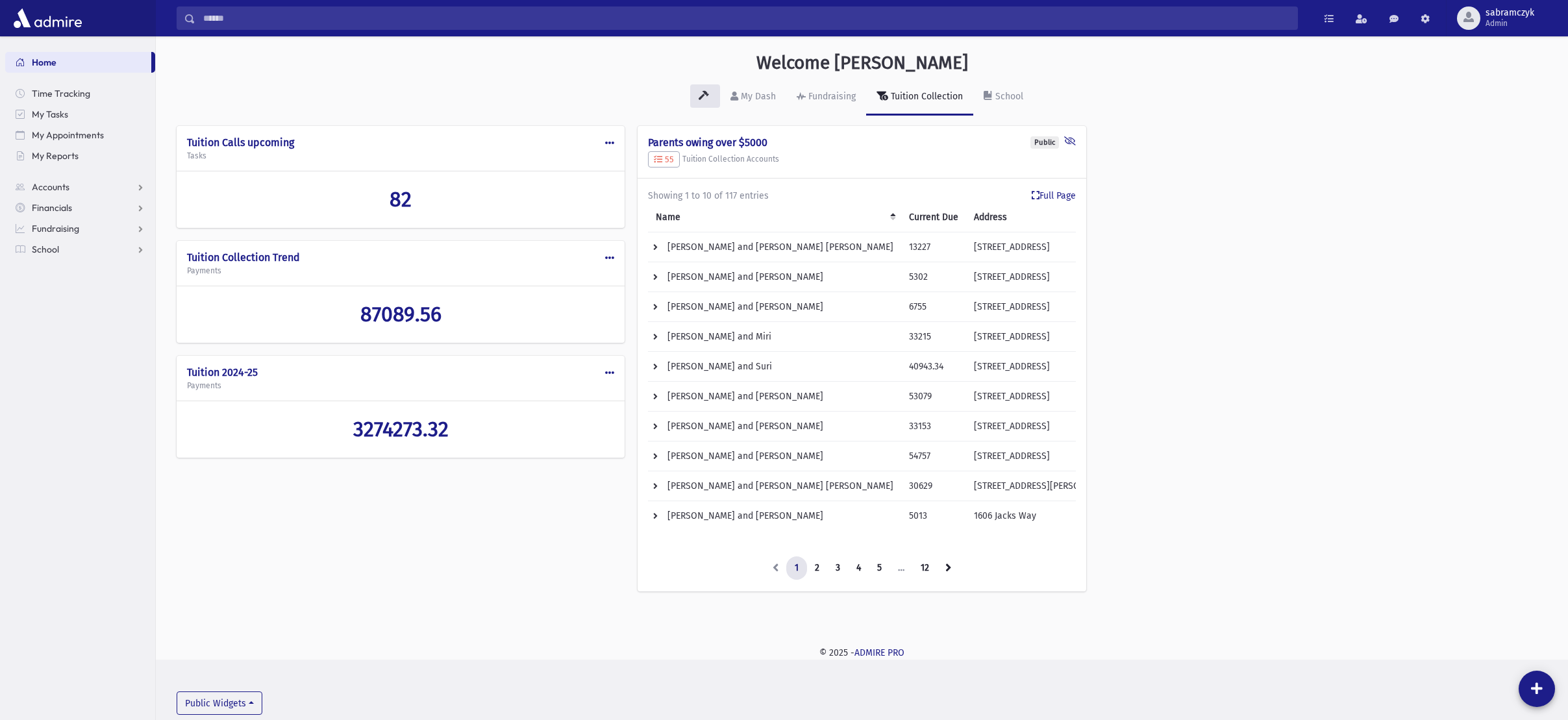
click at [739, 246] on td "ADLER, Hillel and Leah Mindy" at bounding box center [774, 248] width 253 height 30
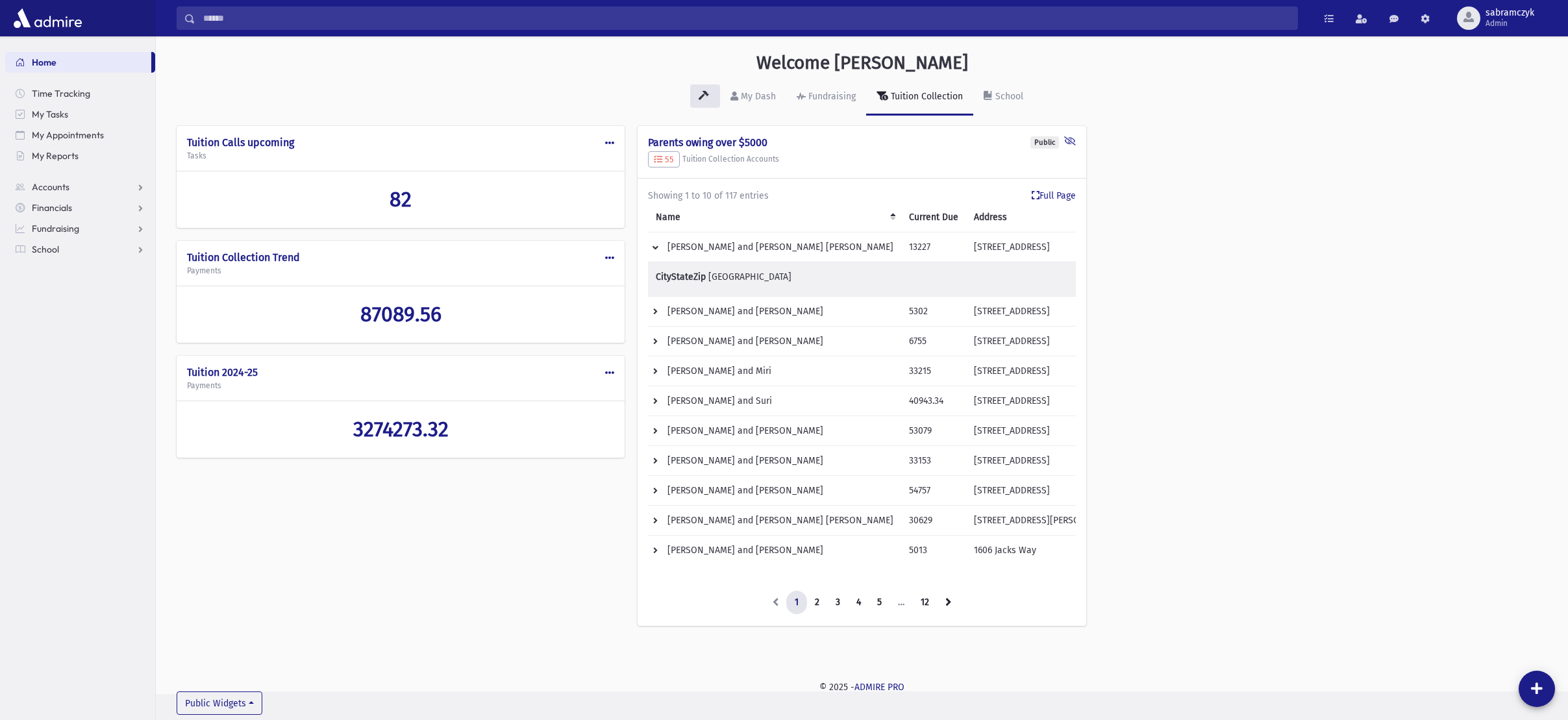
click at [707, 242] on td "ADLER, Hillel and Leah Mindy" at bounding box center [774, 248] width 253 height 30
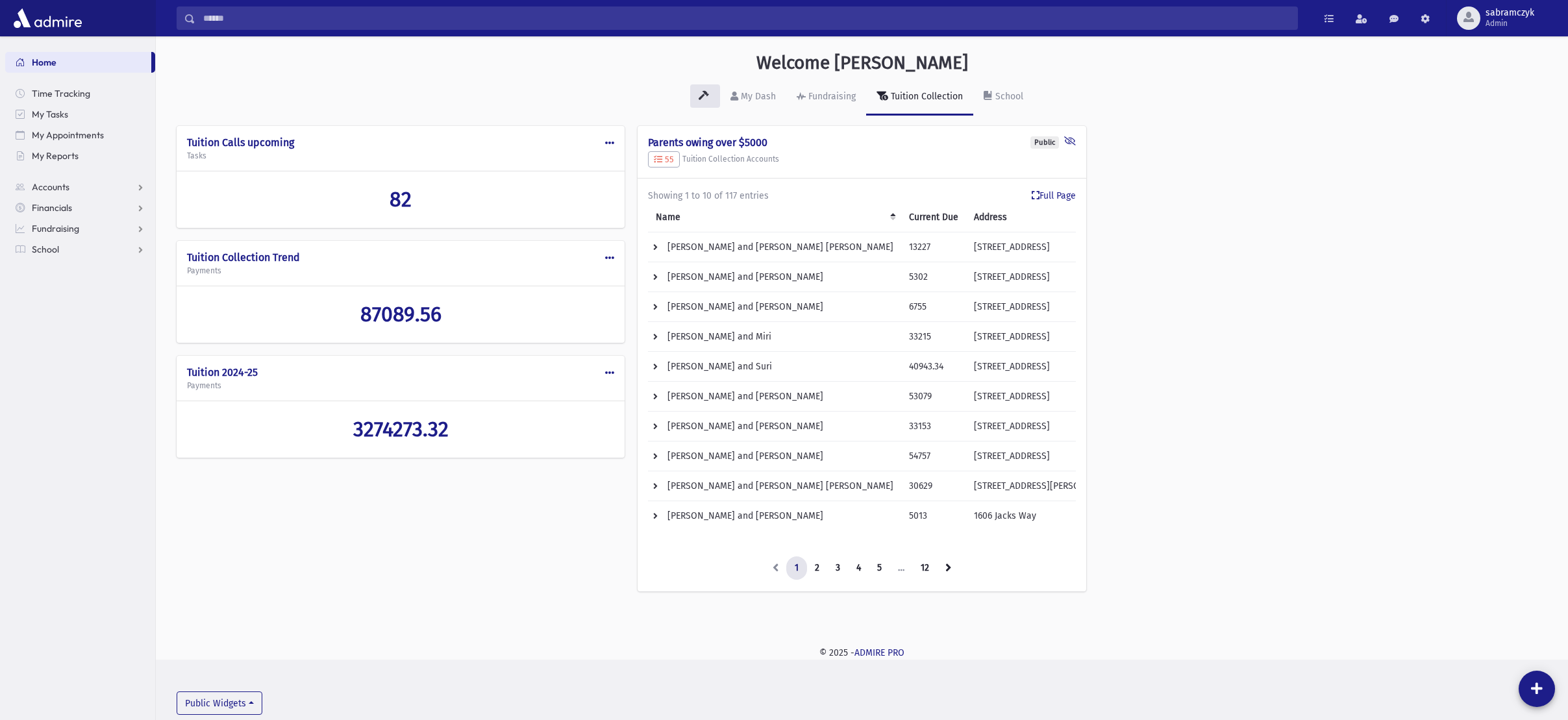
click at [707, 242] on td "[PERSON_NAME] and [PERSON_NAME] [PERSON_NAME]" at bounding box center [774, 248] width 253 height 30
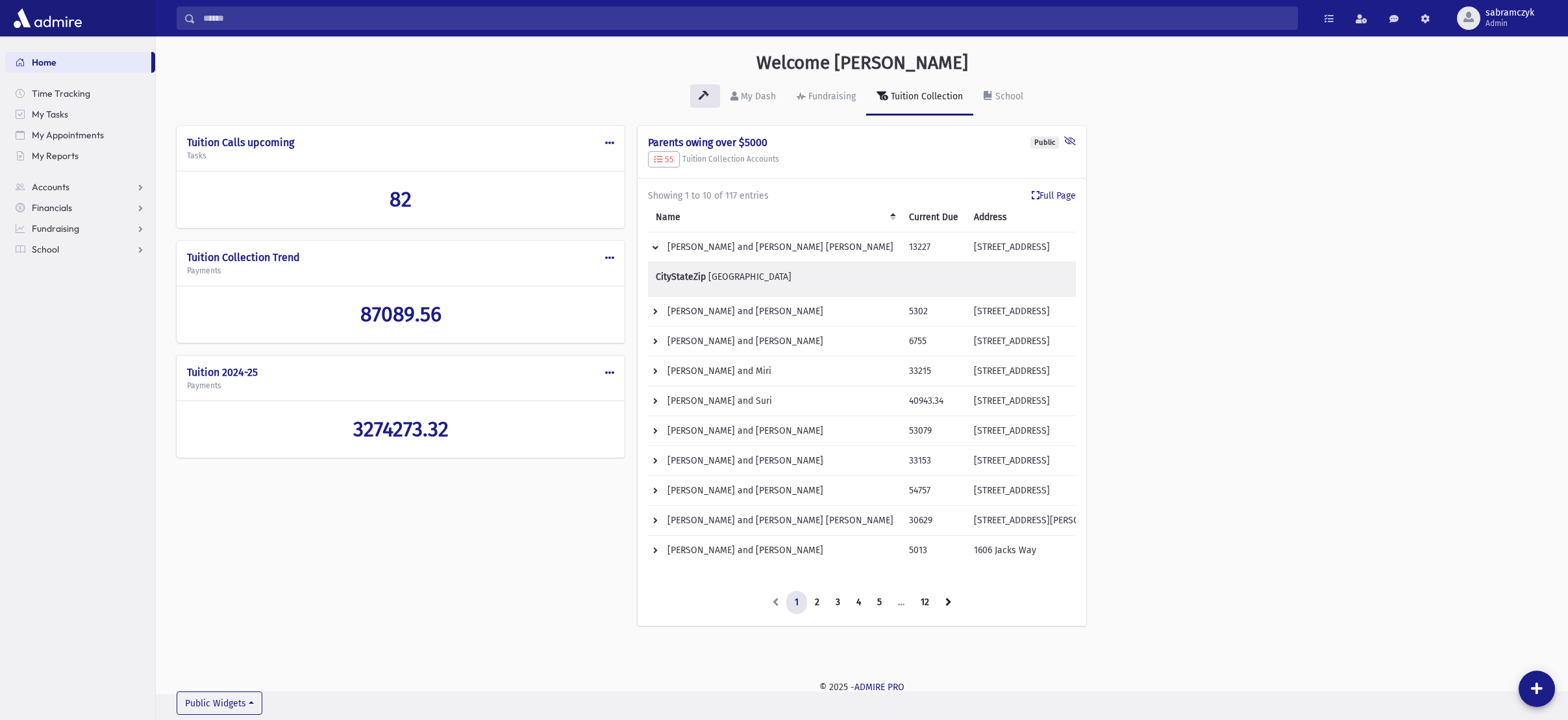
click at [707, 242] on td "[PERSON_NAME] and [PERSON_NAME] [PERSON_NAME]" at bounding box center [774, 248] width 253 height 30
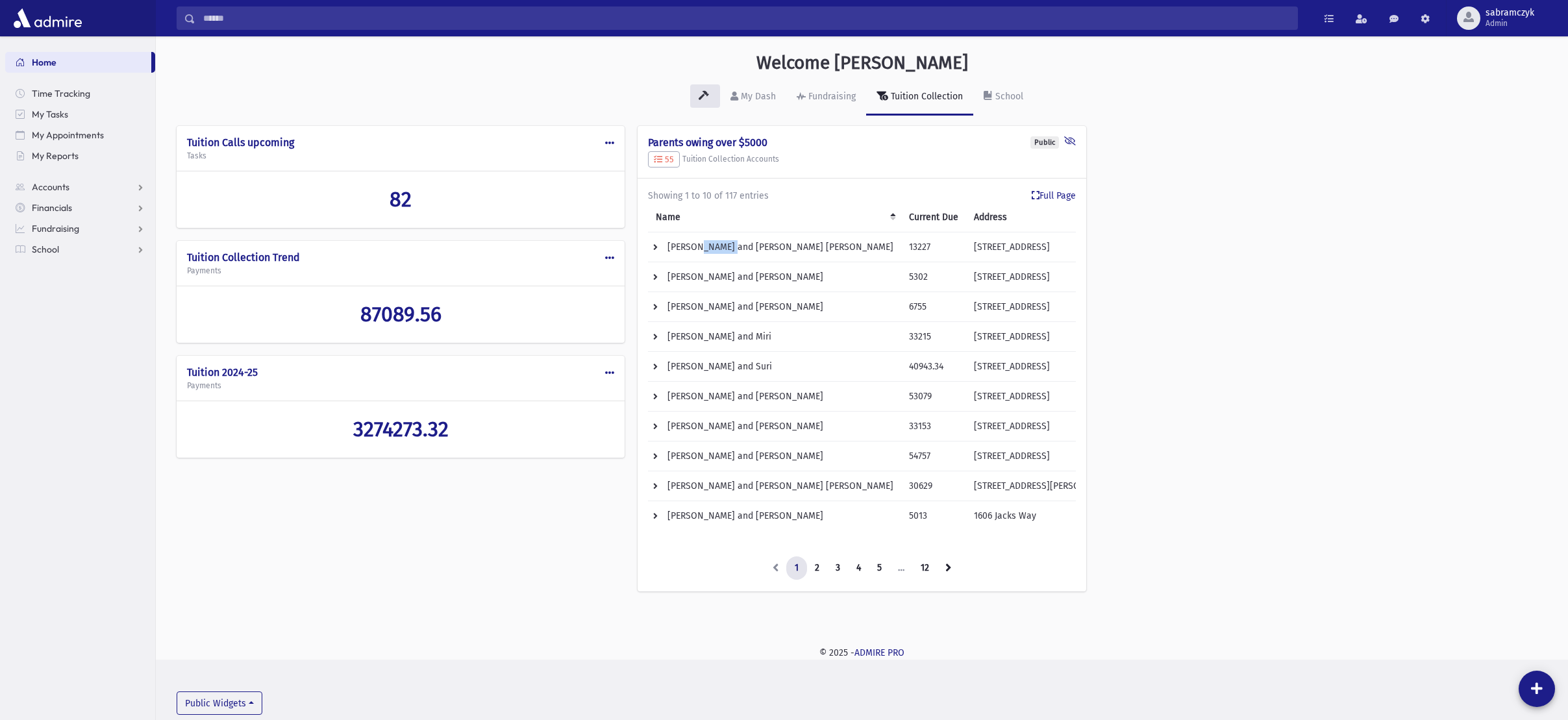
click at [707, 242] on td "[PERSON_NAME] and [PERSON_NAME] [PERSON_NAME]" at bounding box center [774, 248] width 253 height 30
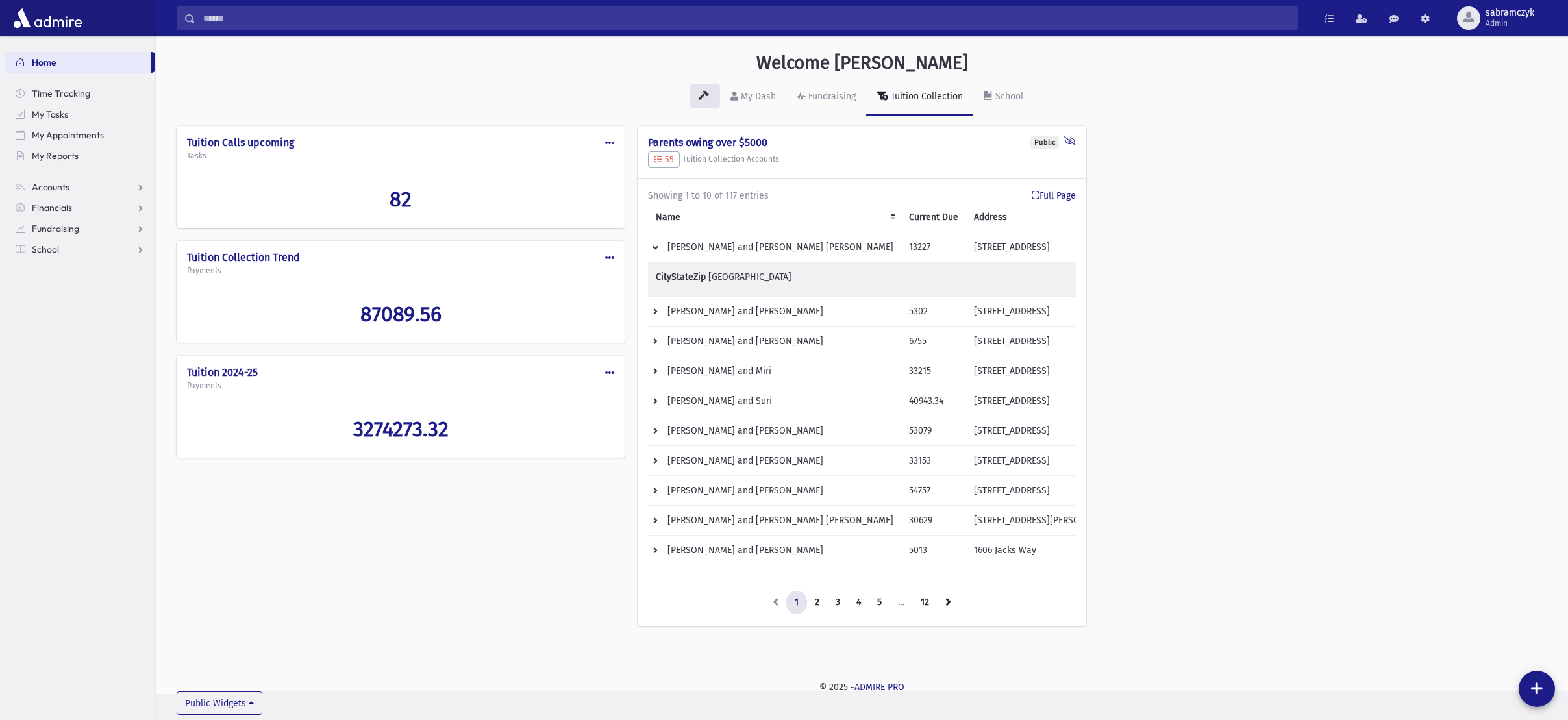
click at [716, 278] on span "[GEOGRAPHIC_DATA]" at bounding box center [750, 277] width 83 height 11
click at [50, 184] on span "Accounts" at bounding box center [50, 187] width 38 height 11
click at [69, 207] on span "Account List" at bounding box center [63, 207] width 50 height 11
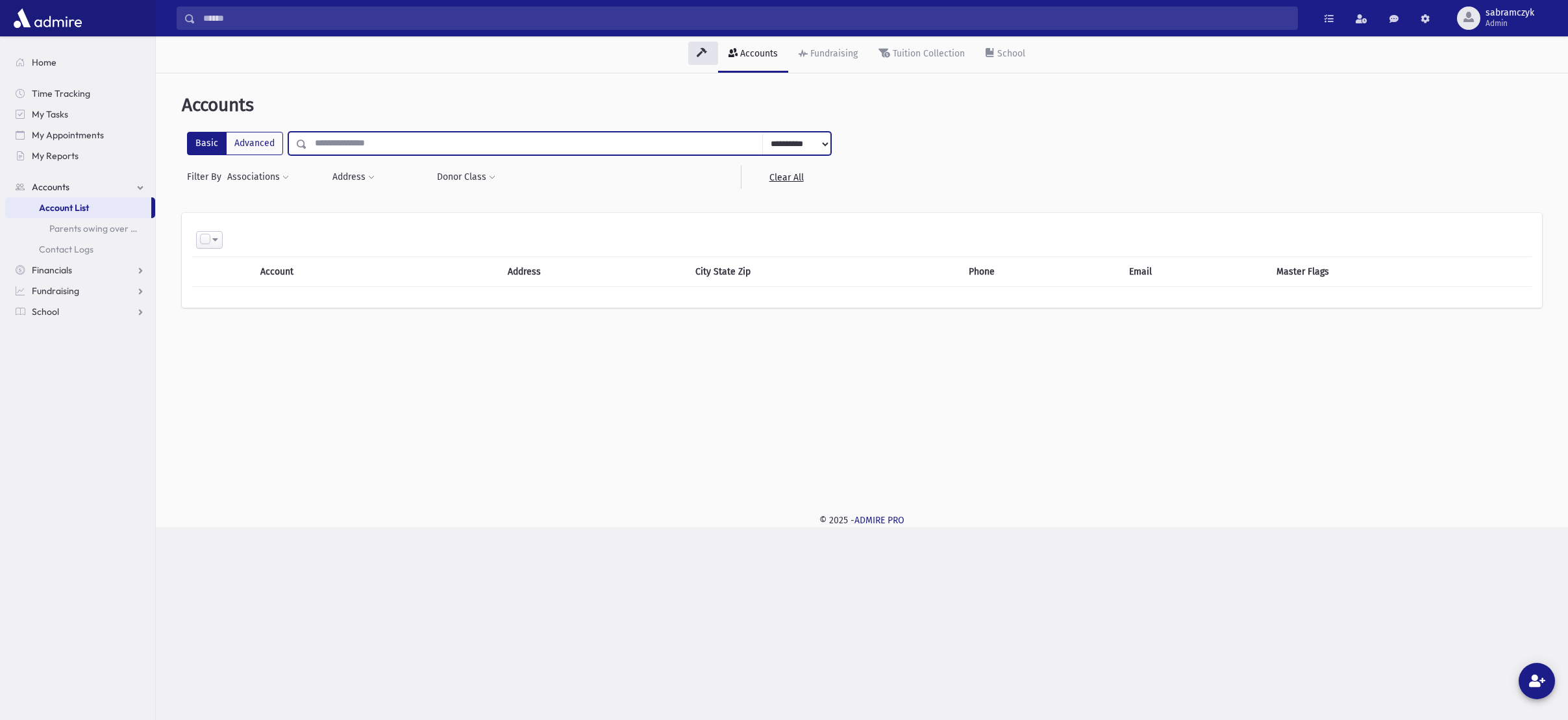
click at [337, 143] on input "text" at bounding box center [535, 144] width 456 height 24
type input "*****"
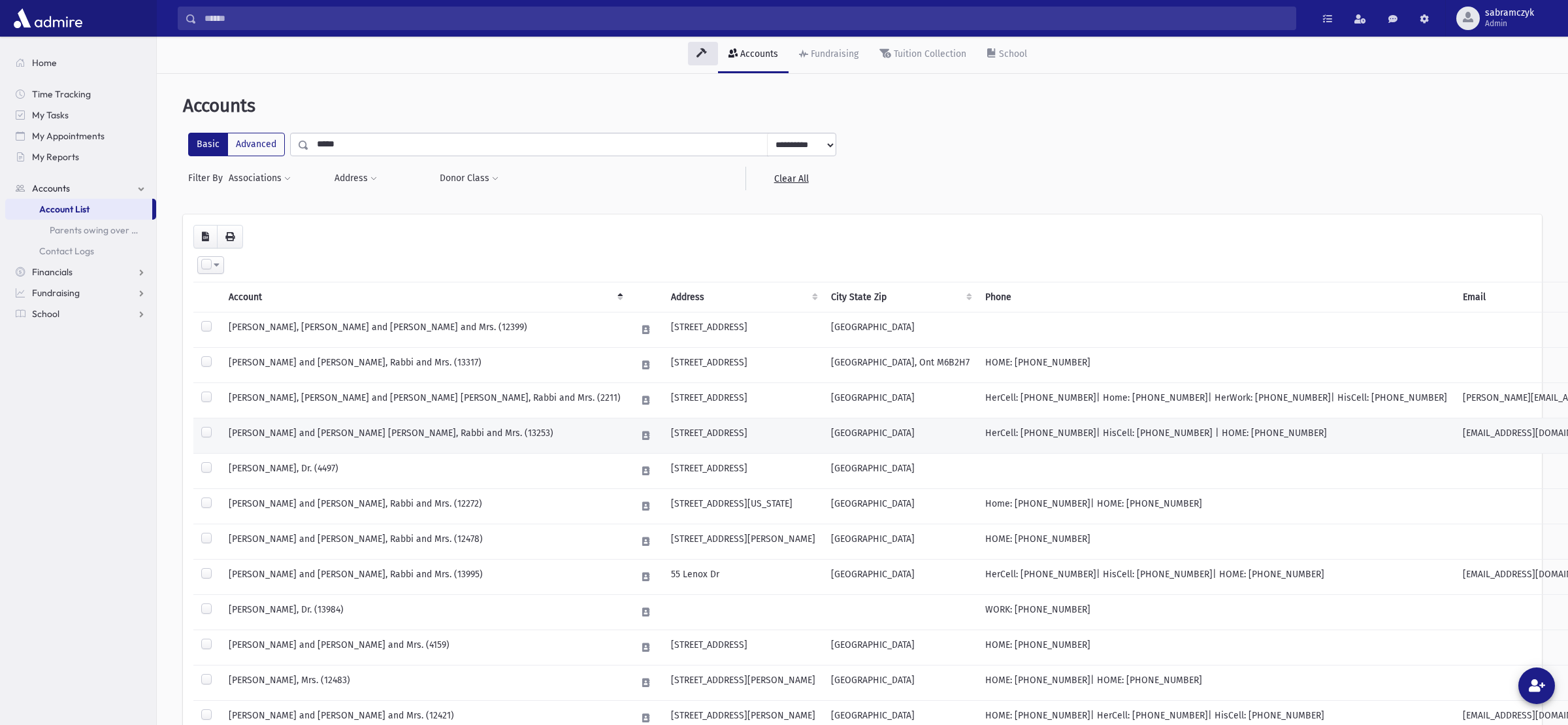
click at [334, 429] on td "[PERSON_NAME] and [PERSON_NAME] [PERSON_NAME], Rabbi and Mrs. (13253)" at bounding box center [425, 437] width 408 height 35
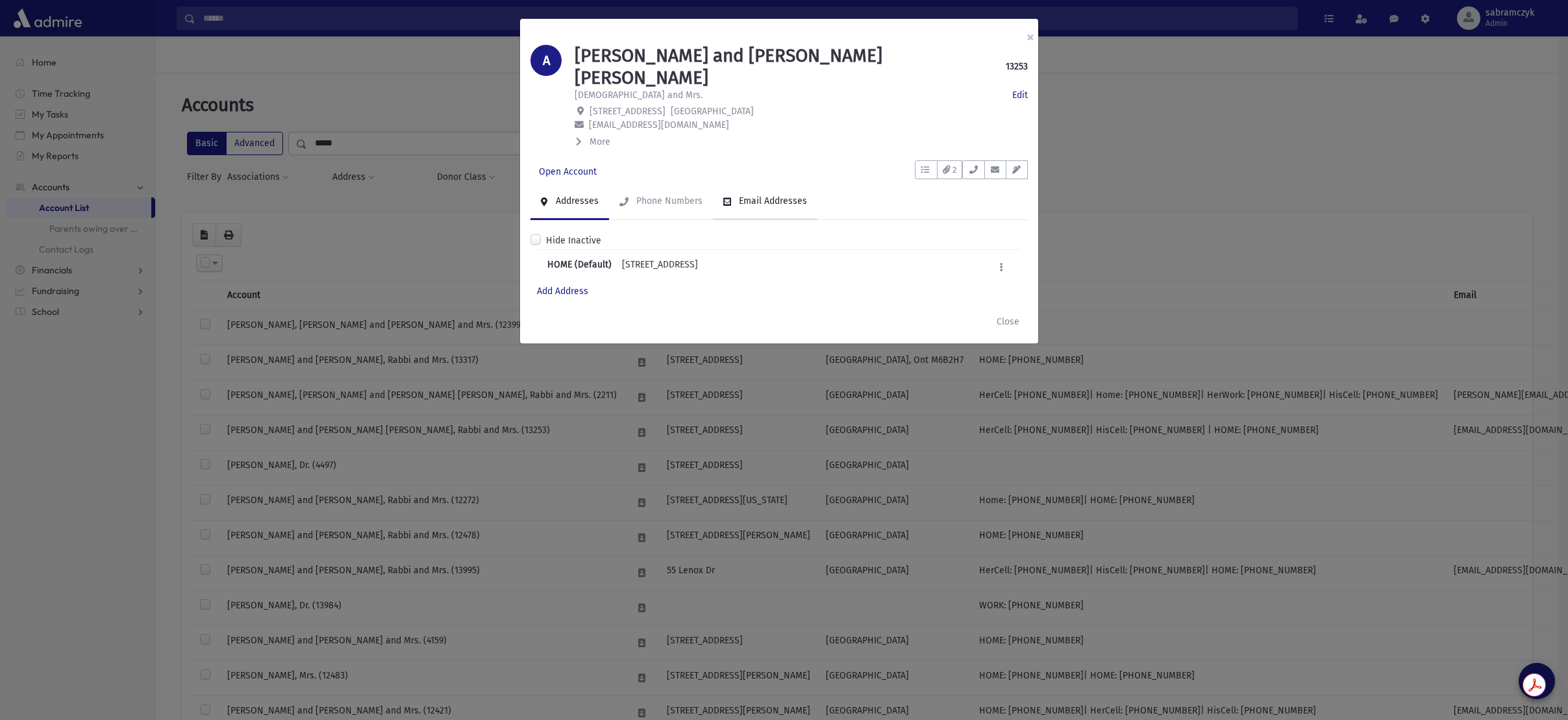
click at [756, 196] on div "Email Addresses" at bounding box center [772, 201] width 71 height 11
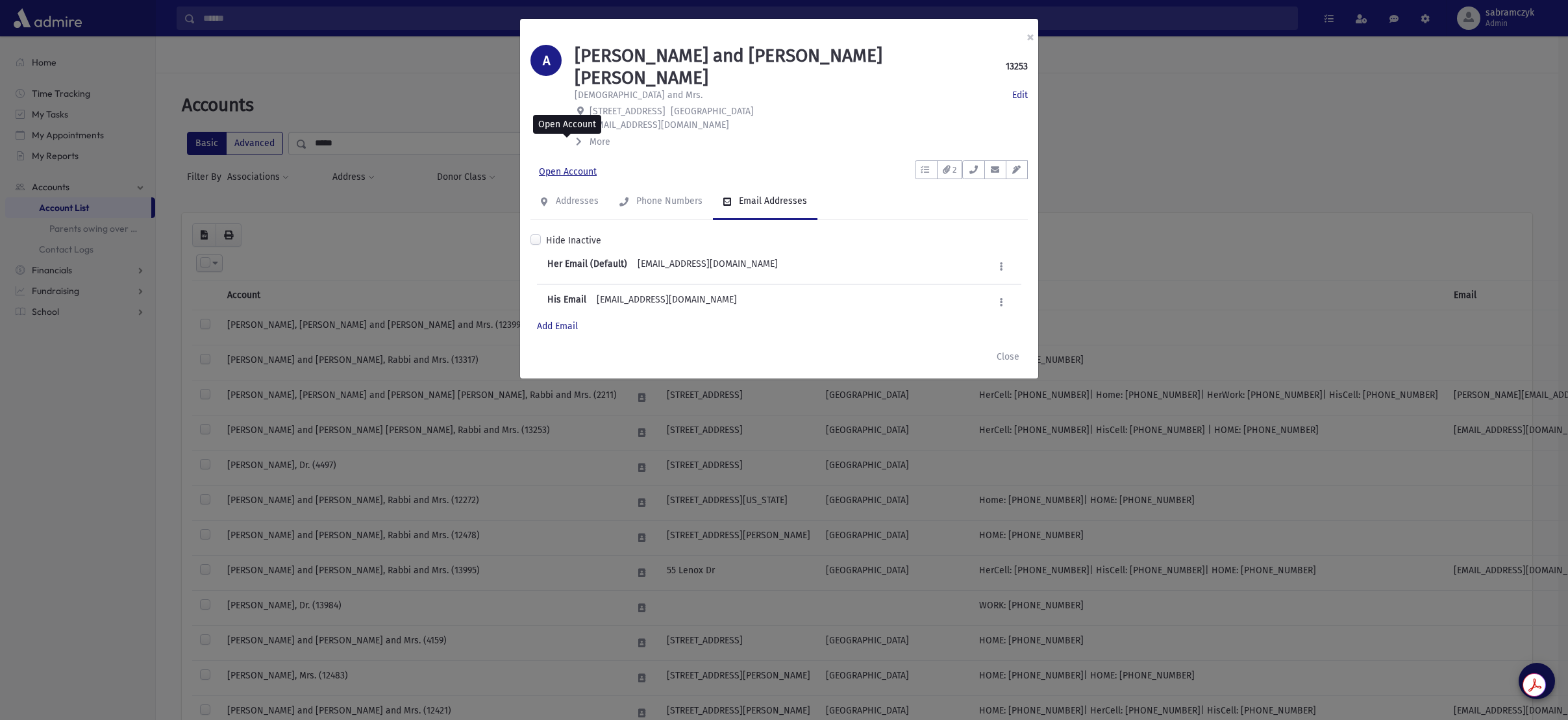
click at [581, 160] on link "Open Account" at bounding box center [568, 172] width 75 height 24
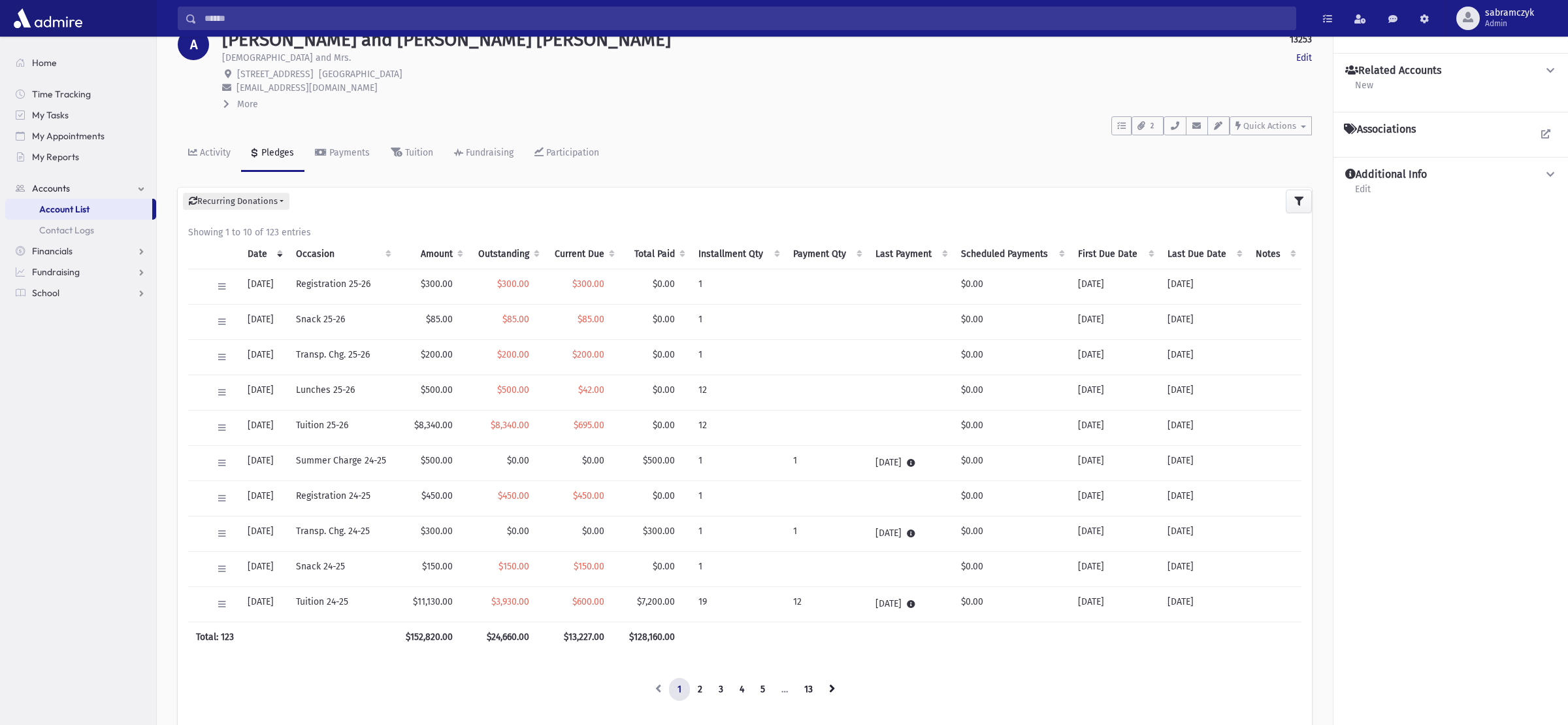
scroll to position [123, 0]
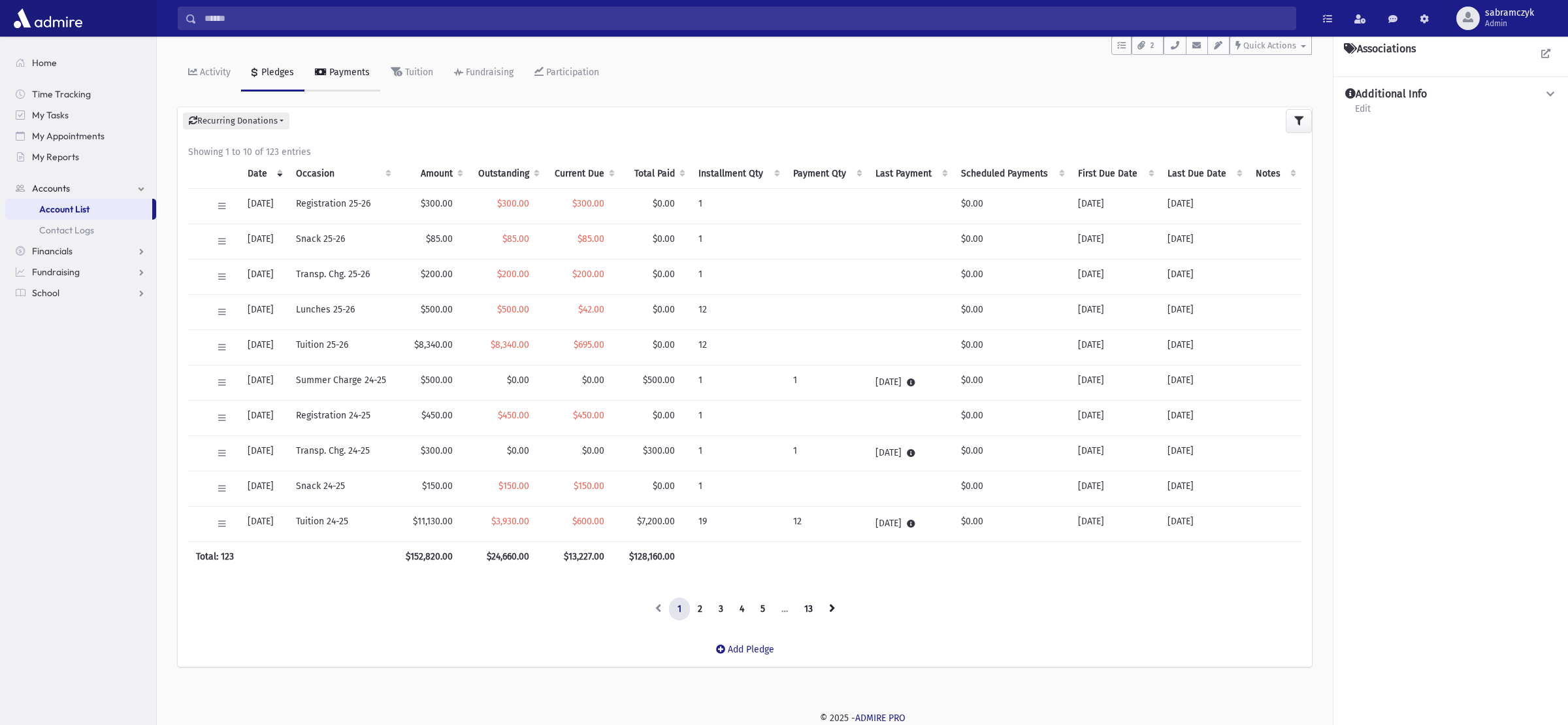
click at [326, 66] on link "Payments" at bounding box center [341, 73] width 75 height 36
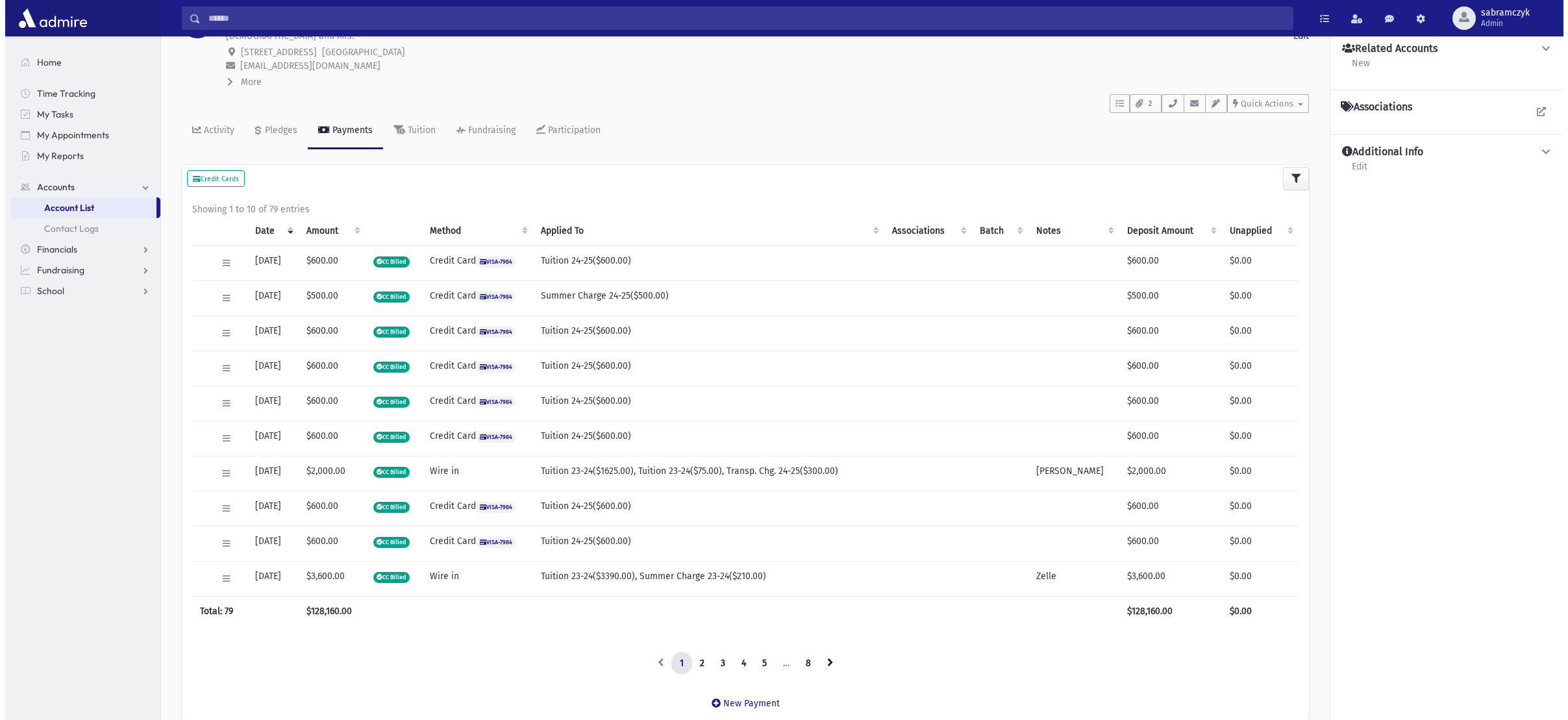
scroll to position [122, 0]
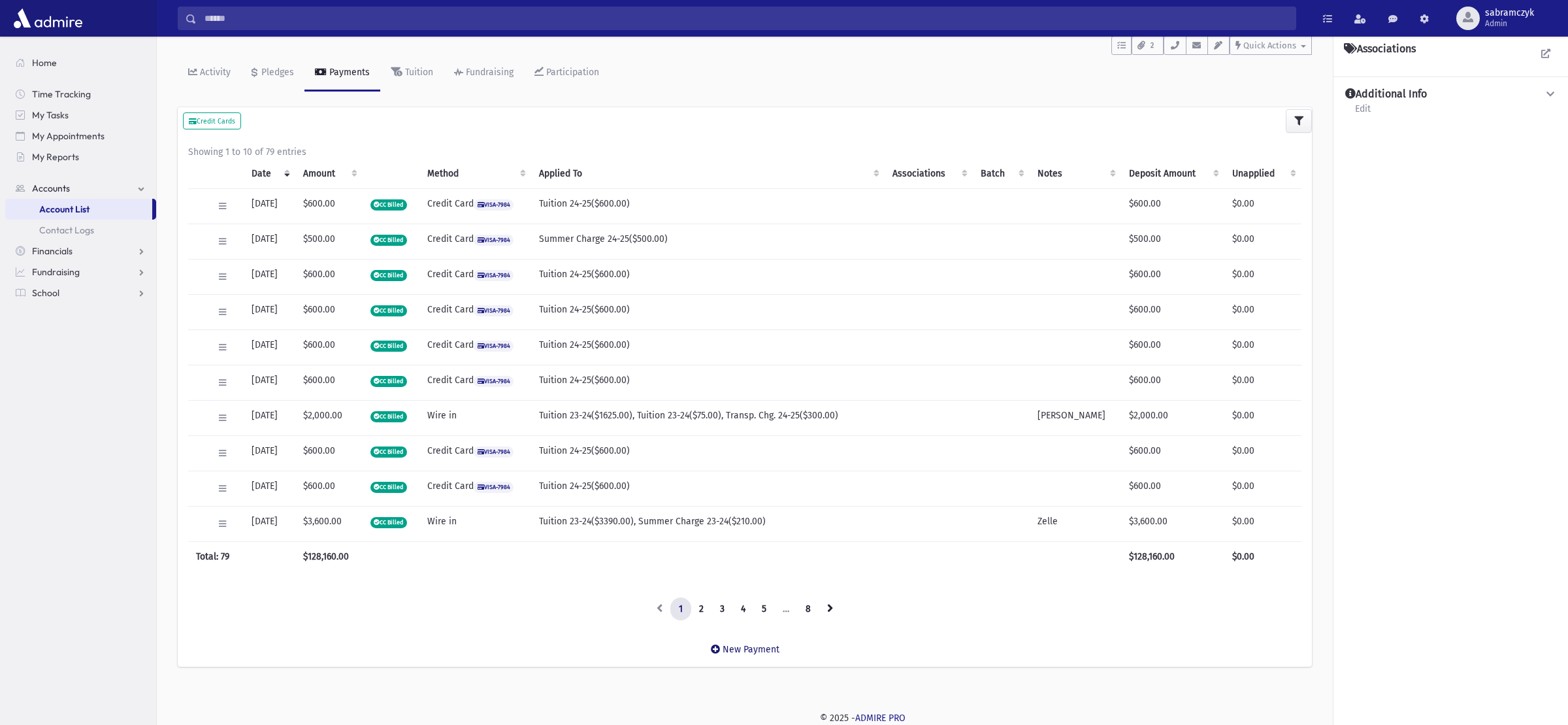
click at [747, 645] on link "New Payment" at bounding box center [745, 650] width 90 height 32
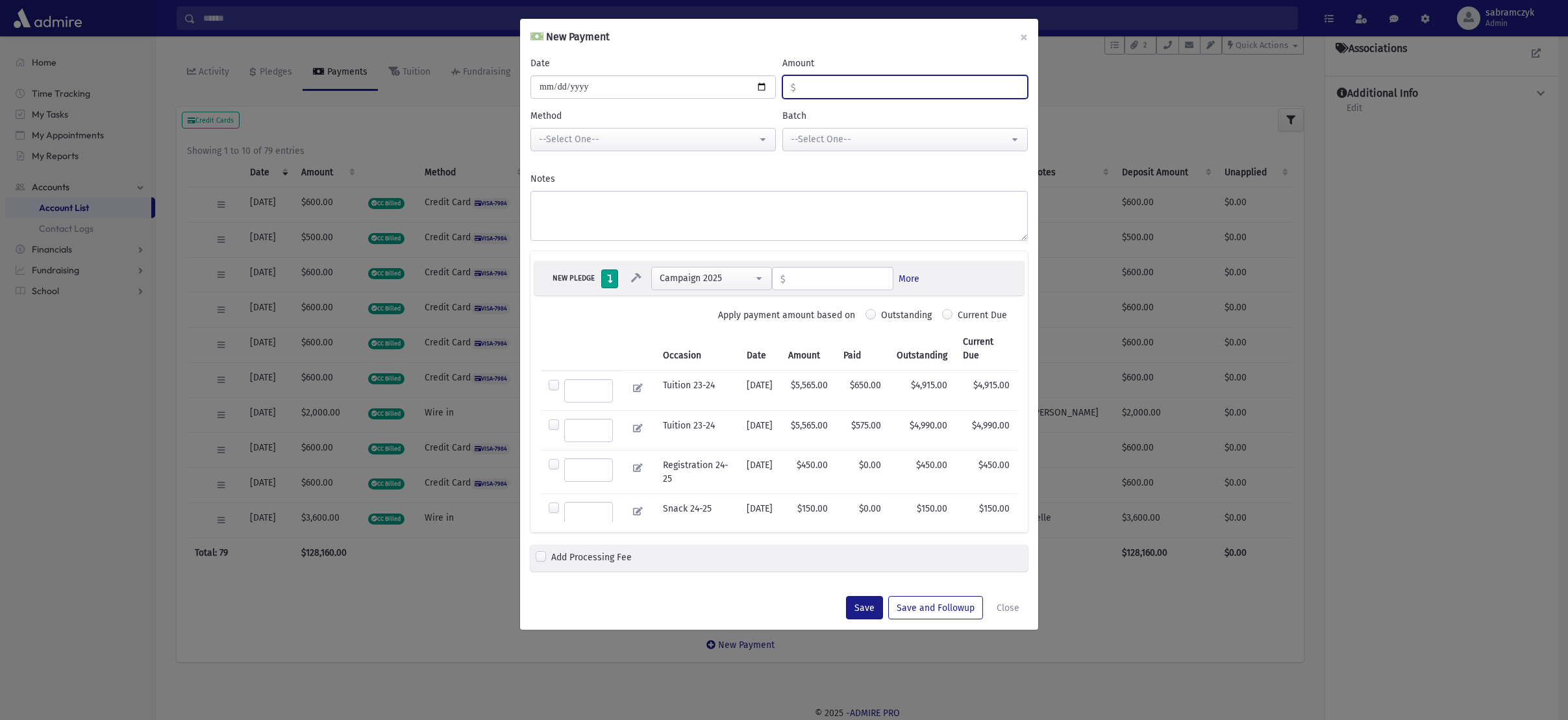
click at [823, 85] on input "Amount" at bounding box center [911, 86] width 232 height 24
type input "****"
click at [633, 145] on div "--Select One--" at bounding box center [649, 138] width 219 height 13
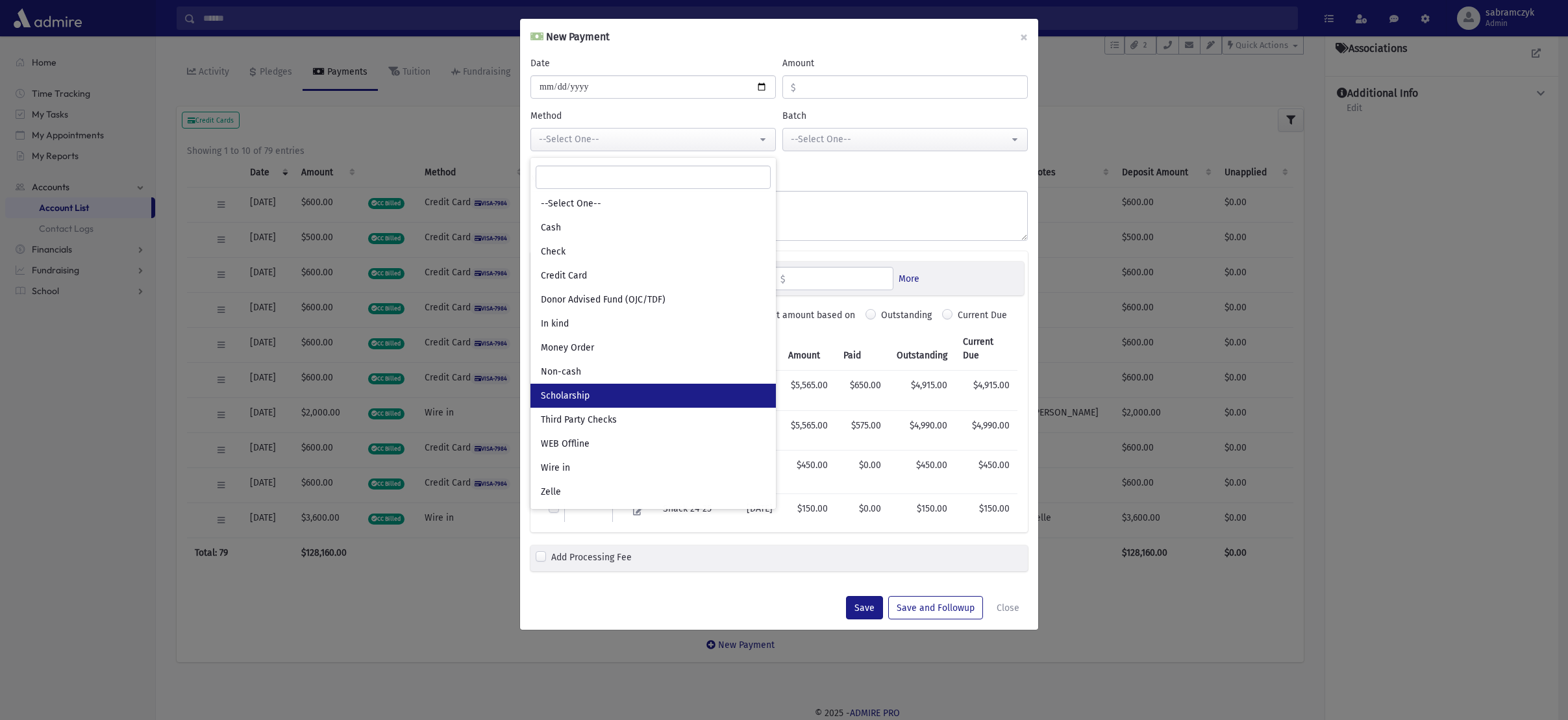
click at [568, 397] on span "Scholarship" at bounding box center [565, 396] width 48 height 13
select select "*"
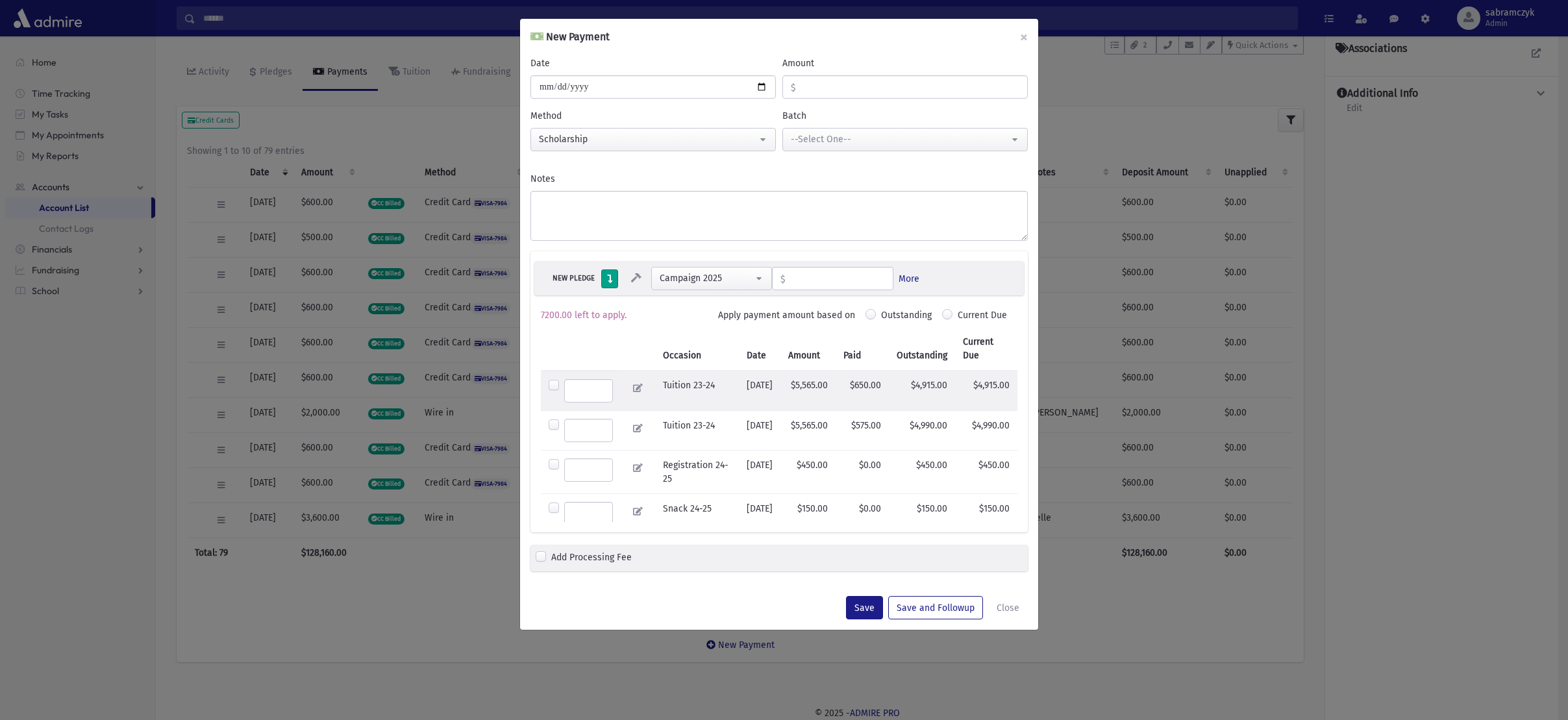
click at [564, 386] on label at bounding box center [588, 390] width 48 height 24
type input "****"
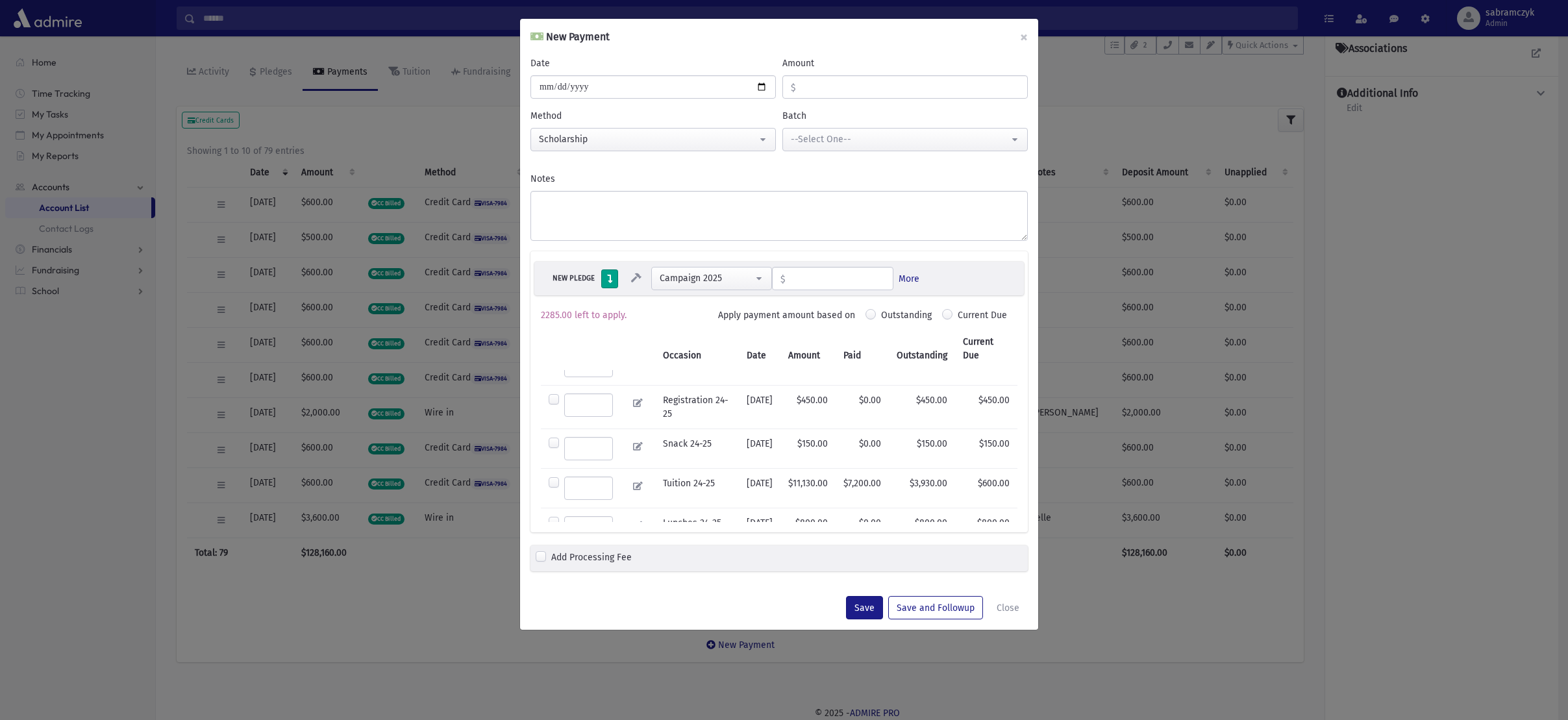
scroll to position [0, 0]
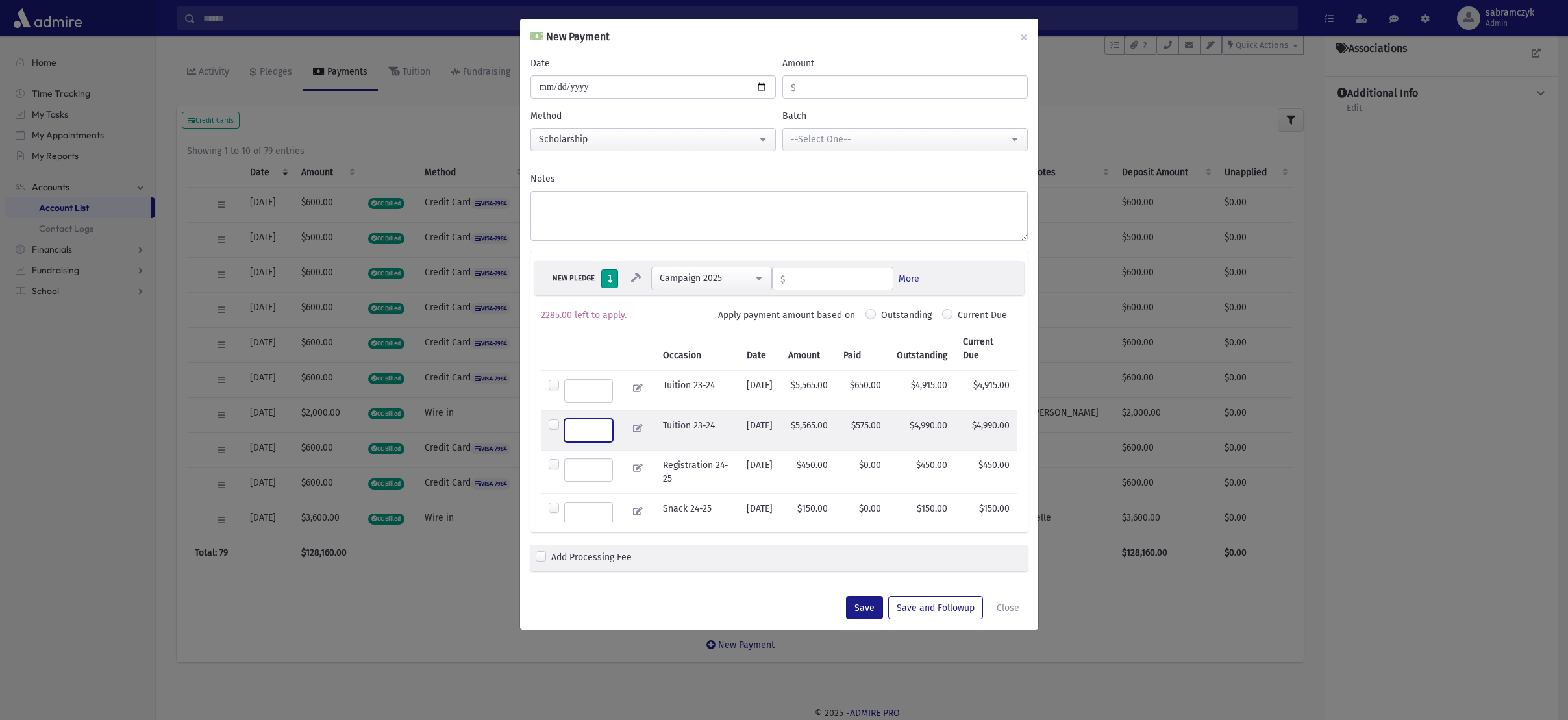
click at [577, 435] on input "number" at bounding box center [588, 430] width 48 height 24
type input "***"
click at [668, 326] on div "Apply payment amount based on Outstanding Current Due" at bounding box center [841, 317] width 354 height 19
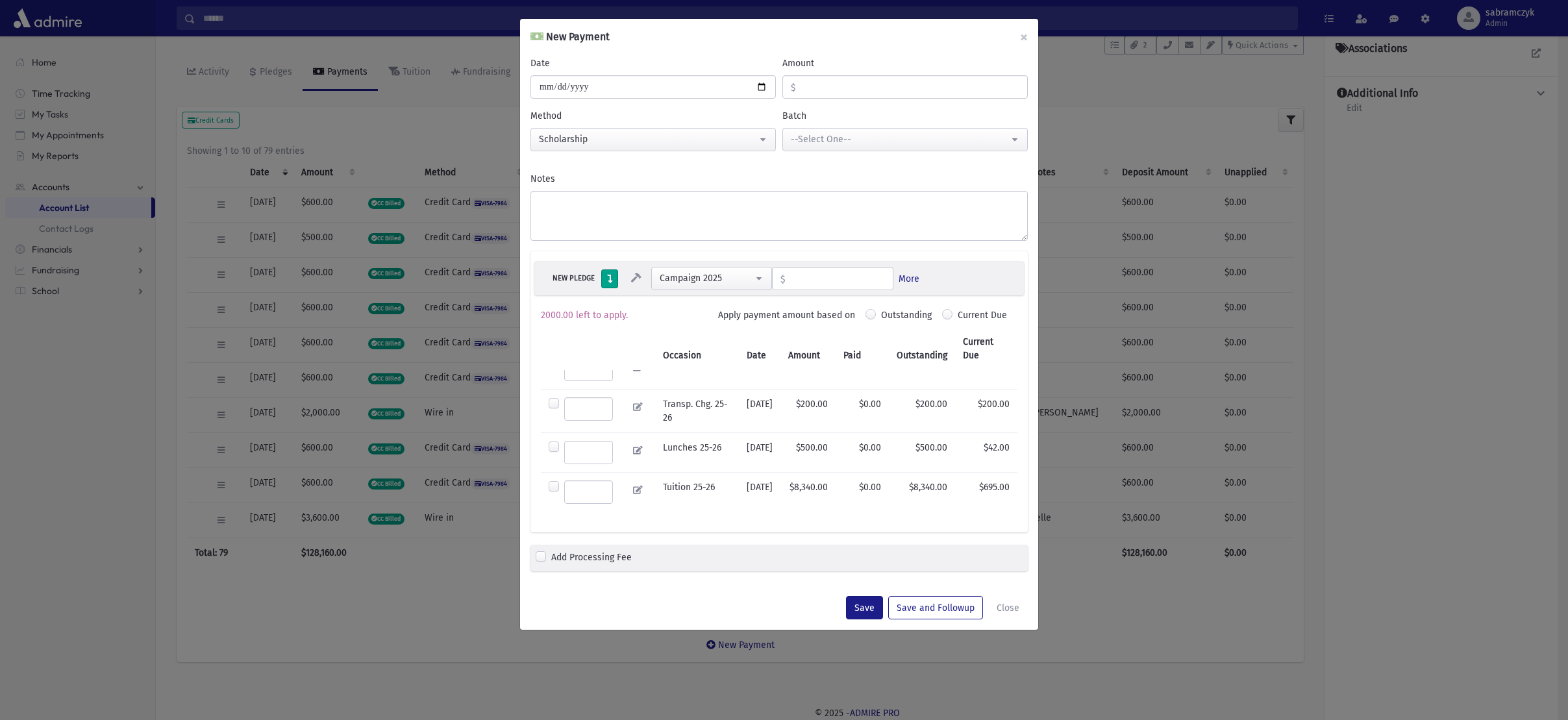
scroll to position [330, 0]
click at [564, 442] on label at bounding box center [588, 452] width 48 height 24
type input "***"
click at [564, 397] on label at bounding box center [588, 409] width 48 height 24
type input "***"
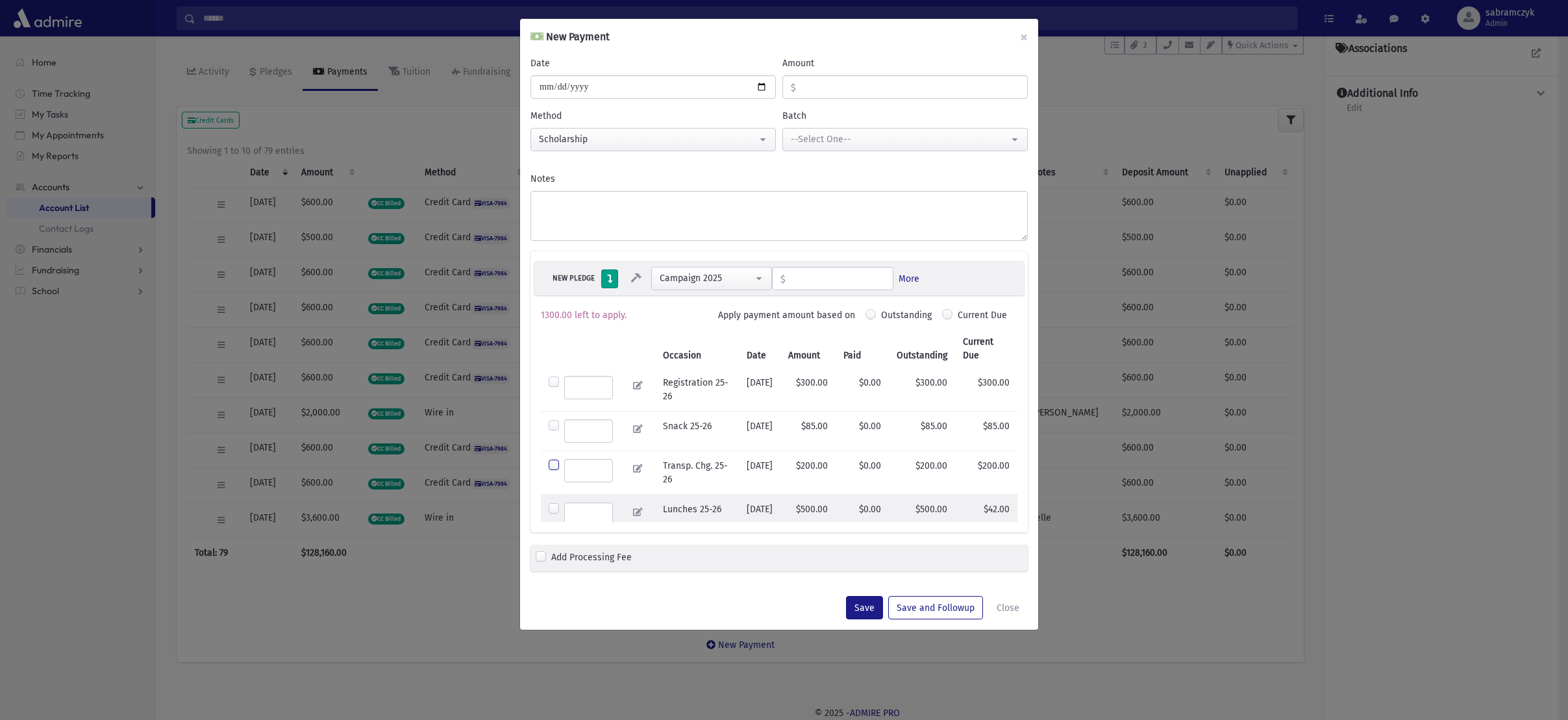
scroll to position [264, 0]
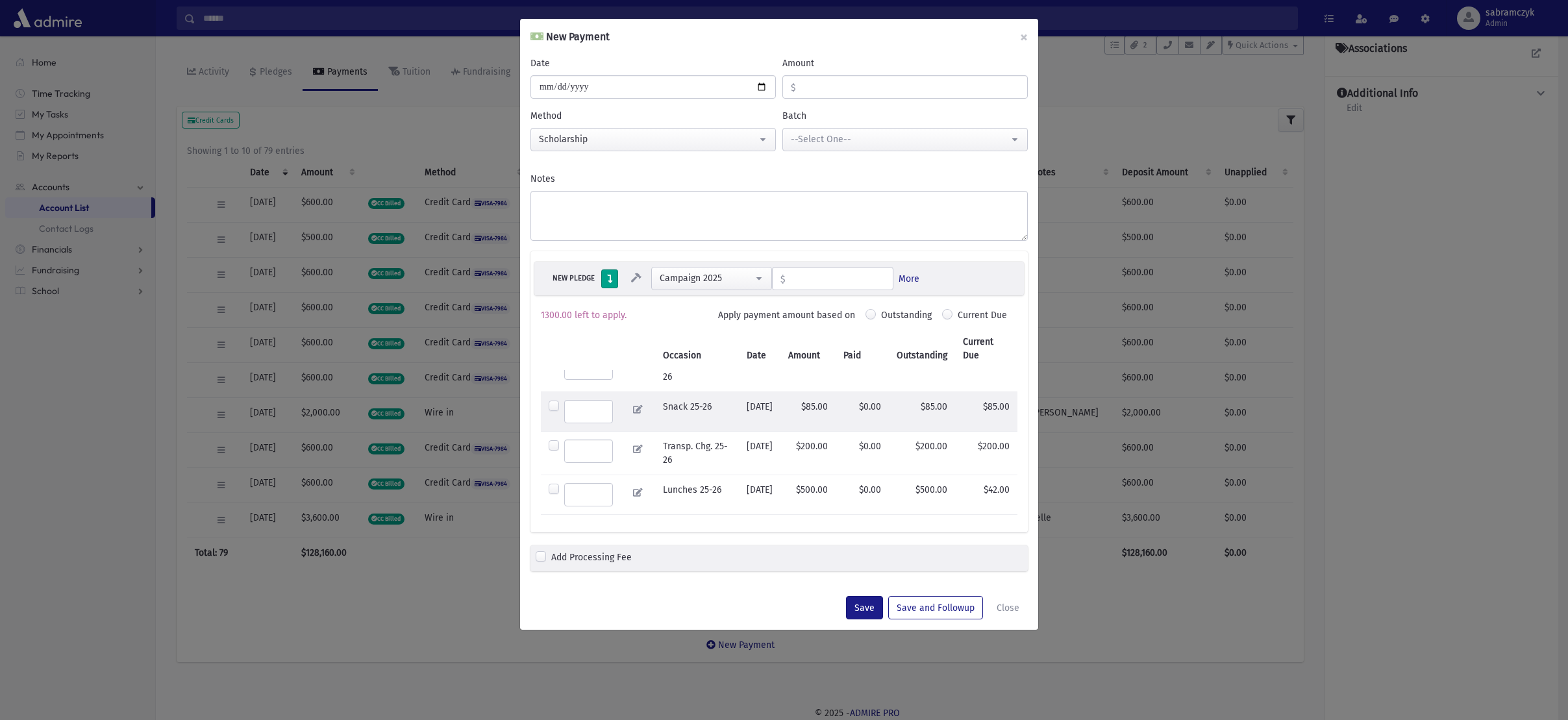
click at [564, 421] on label at bounding box center [588, 412] width 48 height 24
type input "**"
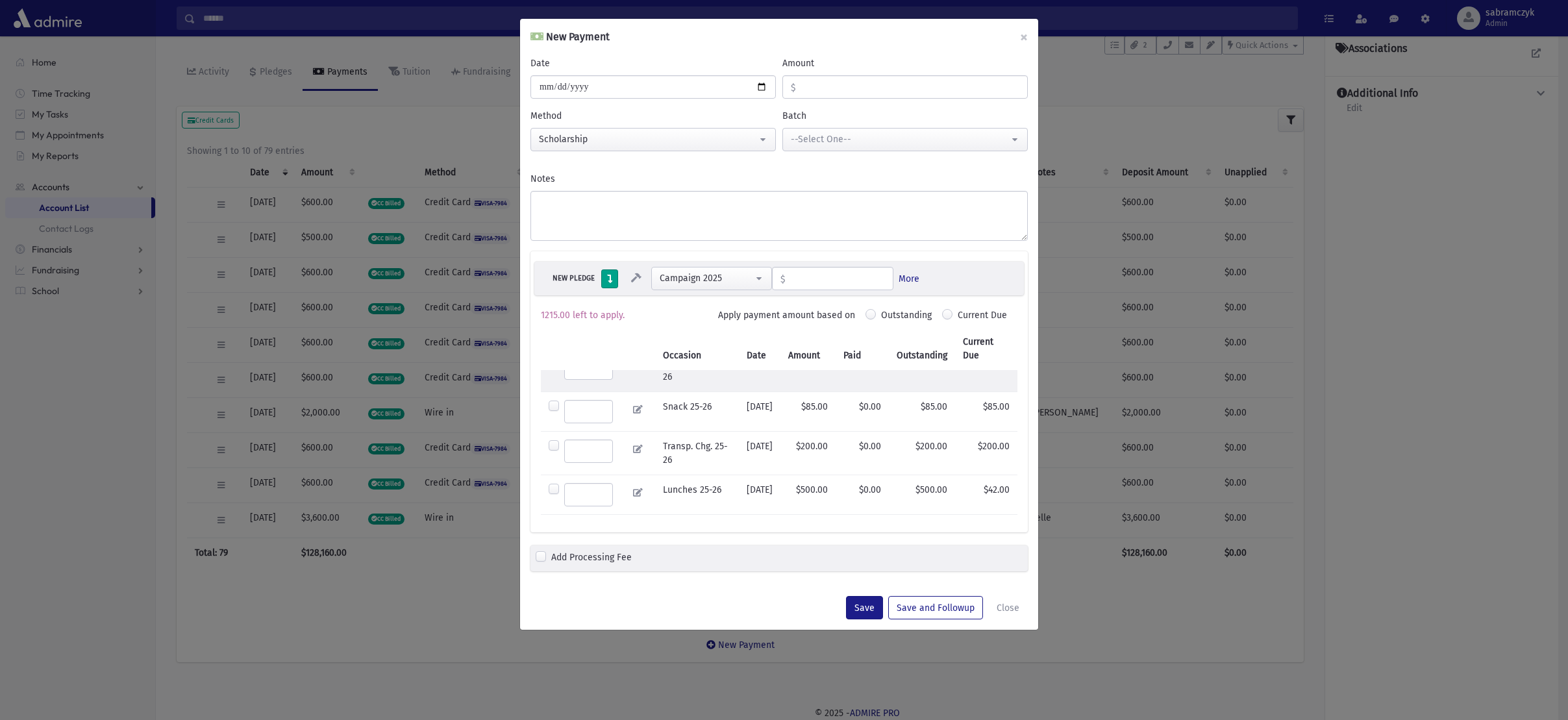
click at [564, 376] on label at bounding box center [588, 368] width 48 height 24
type input "***"
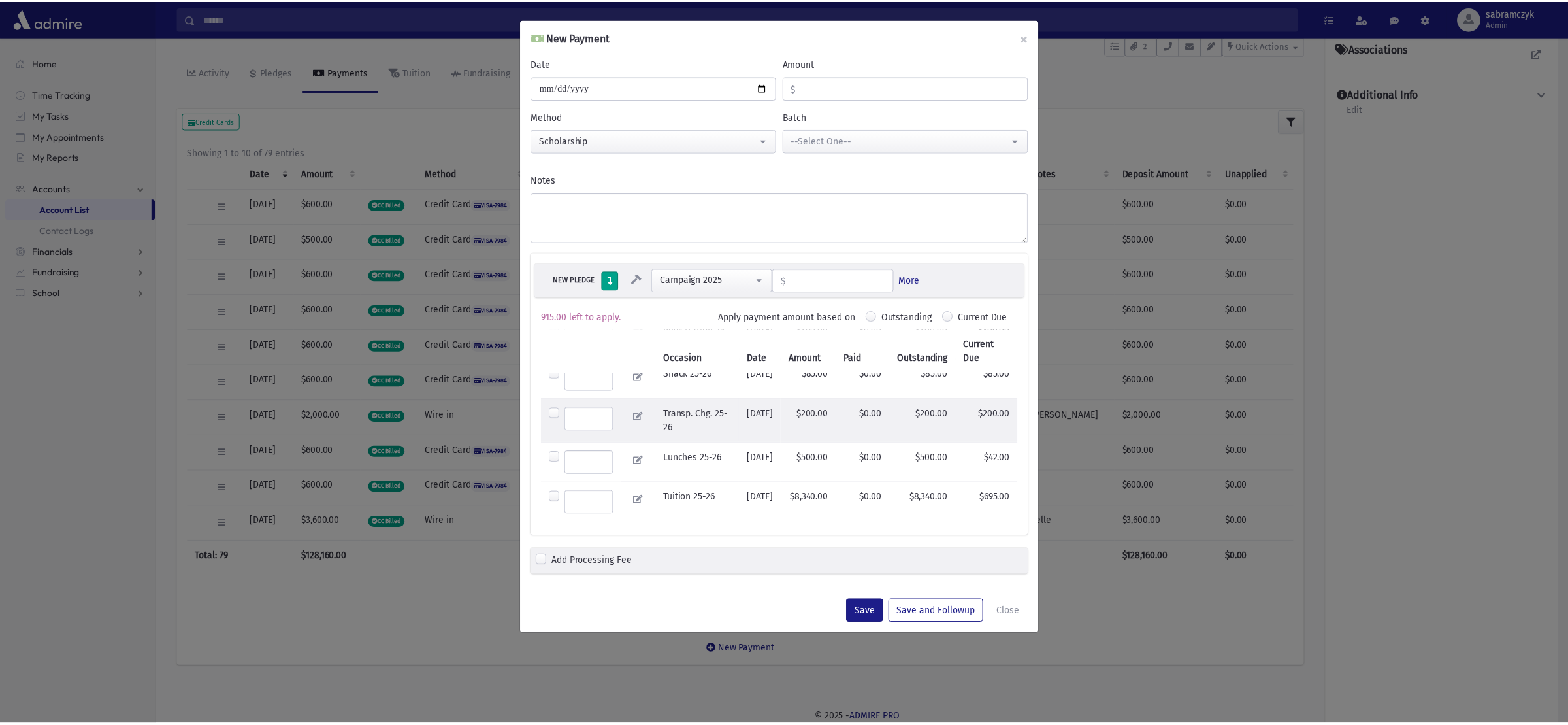
scroll to position [332, 0]
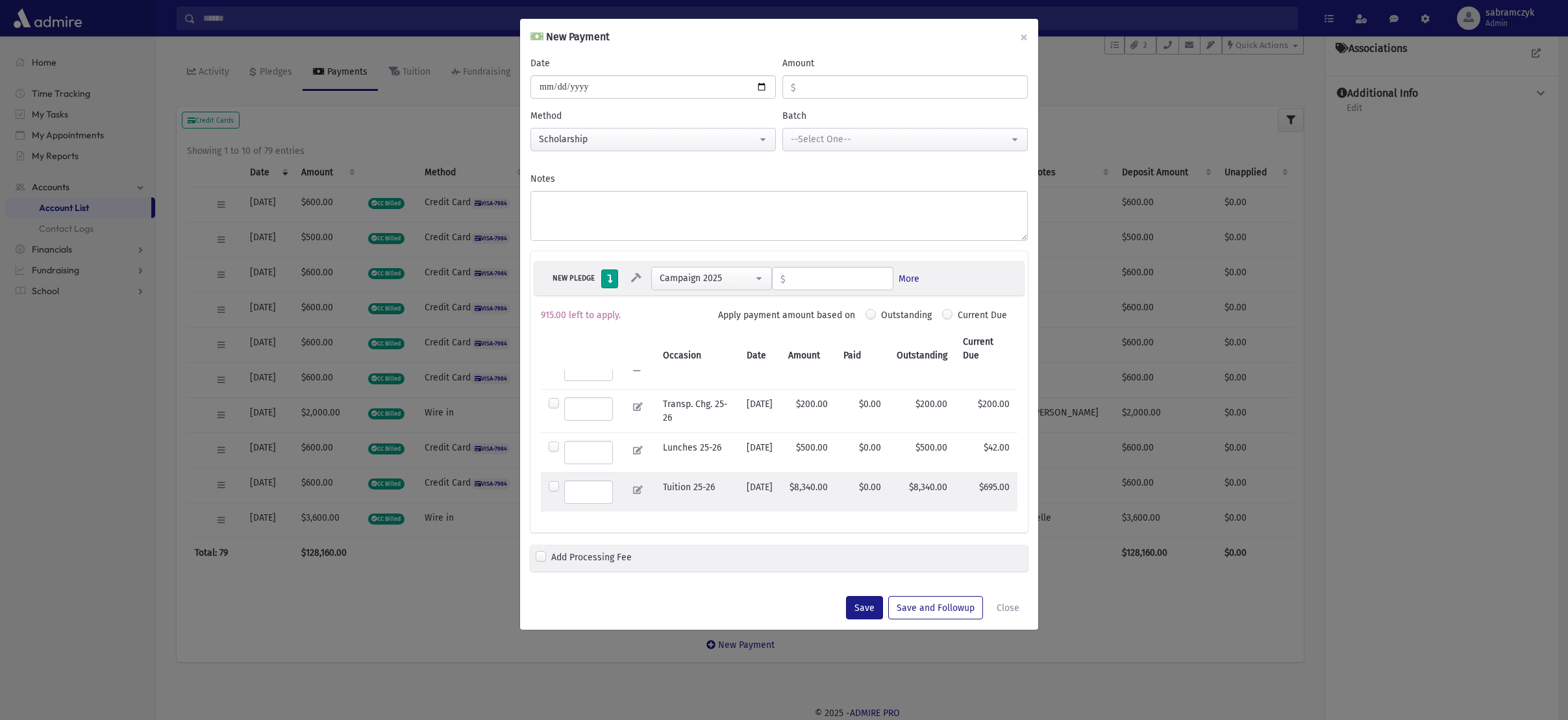
click at [564, 480] on label at bounding box center [588, 492] width 48 height 24
type input "******"
click at [866, 601] on button "Save" at bounding box center [865, 607] width 37 height 24
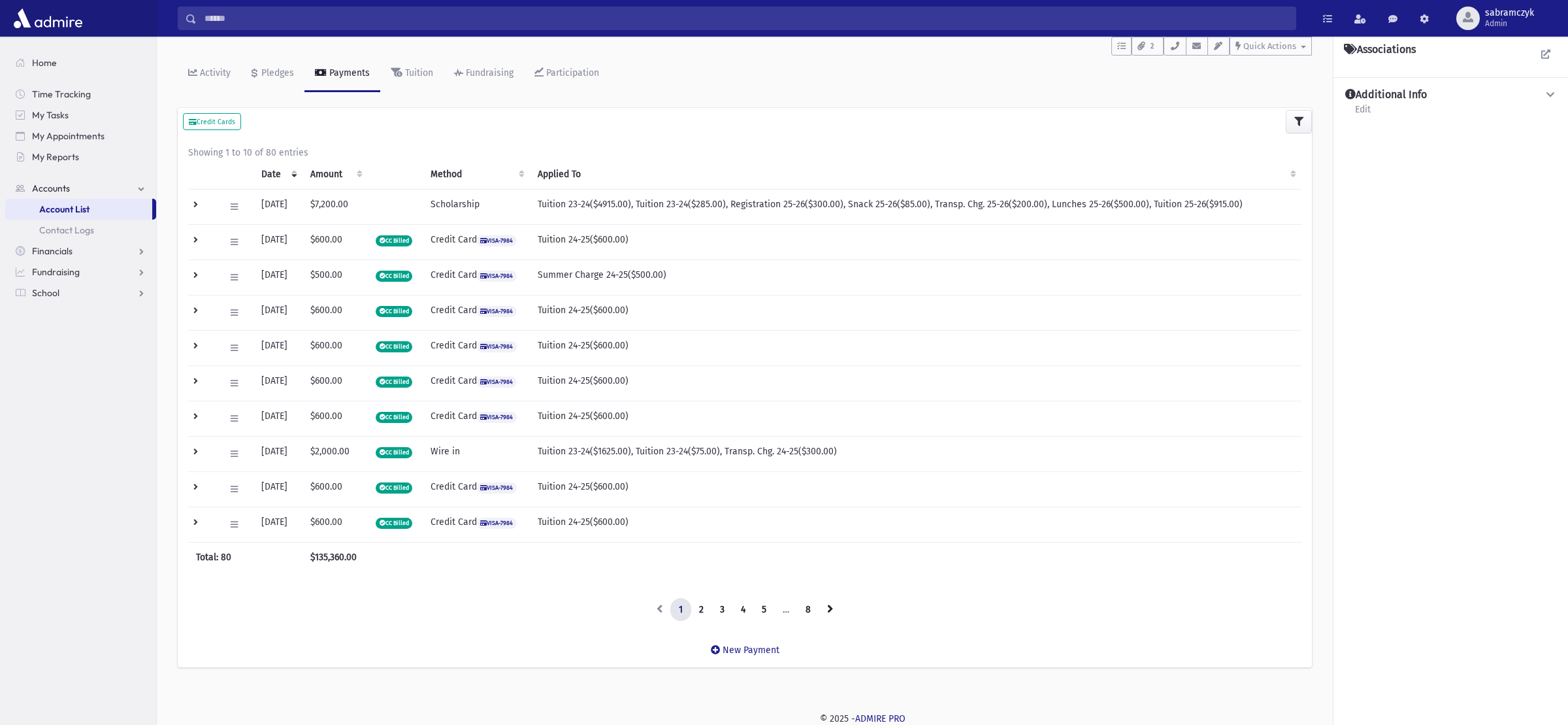
scroll to position [123, 0]
click at [51, 249] on span "Financials" at bounding box center [52, 250] width 41 height 12
click at [51, 249] on span "Payments" at bounding box center [59, 250] width 41 height 12
click at [53, 267] on span "Entry" at bounding box center [60, 272] width 22 height 12
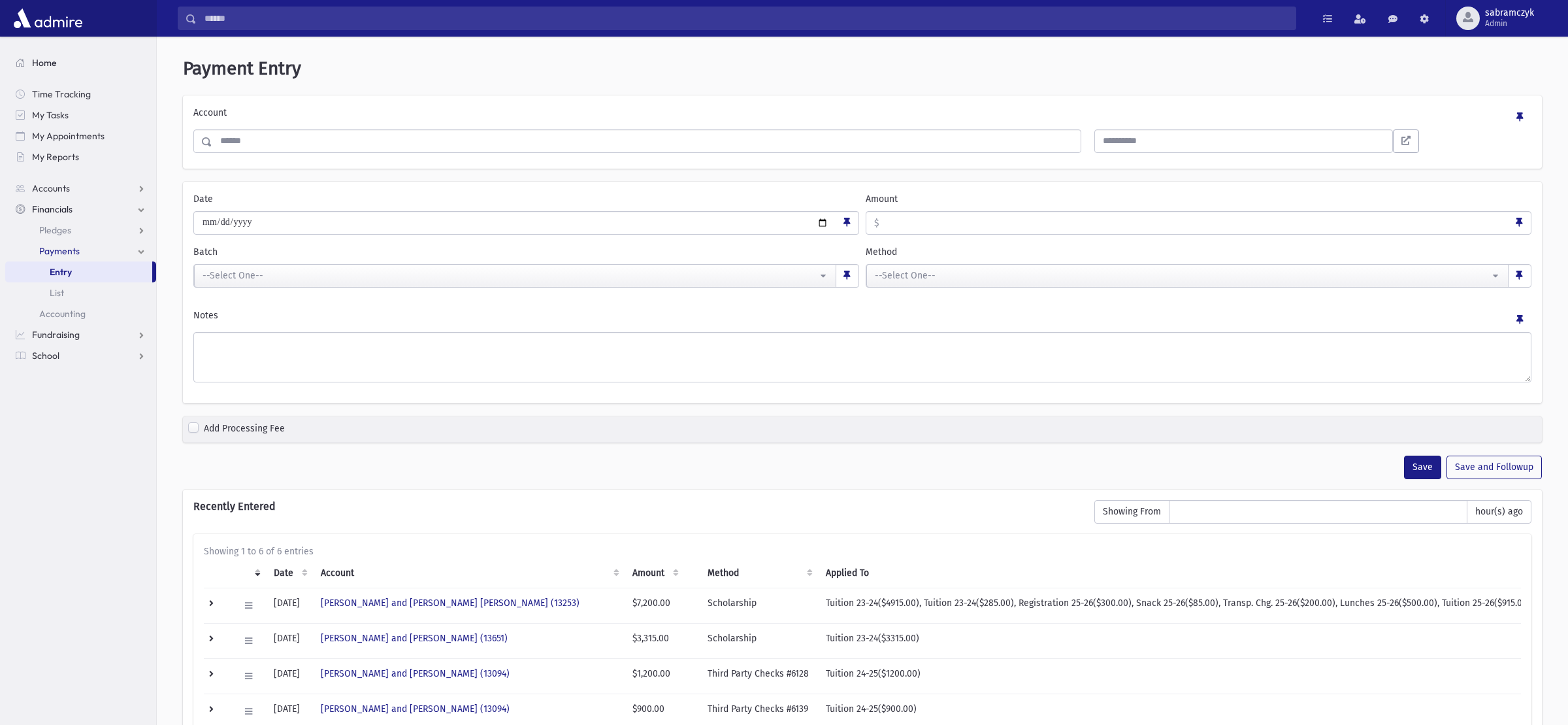
click at [46, 59] on span "Home" at bounding box center [44, 62] width 25 height 12
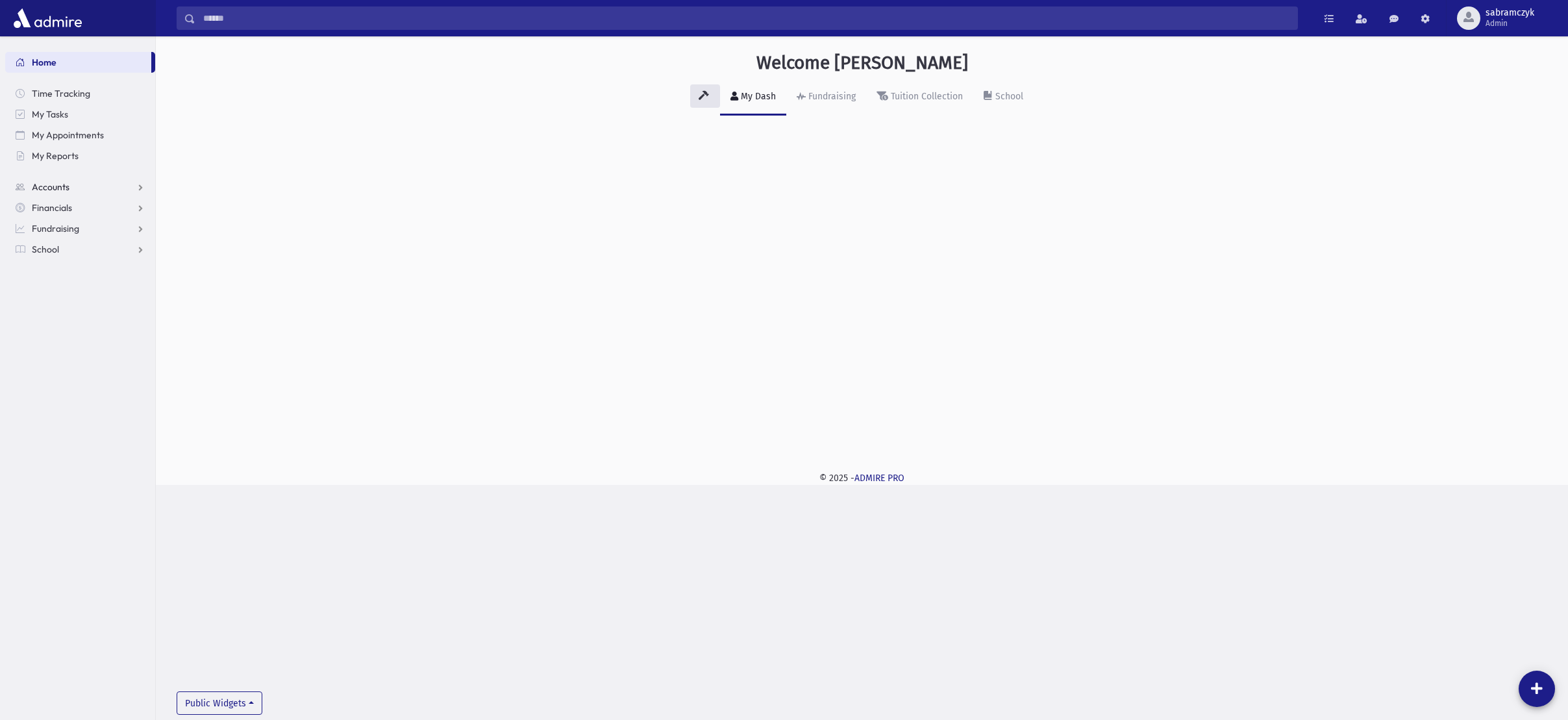
click at [47, 177] on link "Accounts" at bounding box center [80, 187] width 150 height 21
click at [48, 206] on span "Account List" at bounding box center [63, 207] width 50 height 11
